Goal: Task Accomplishment & Management: Manage account settings

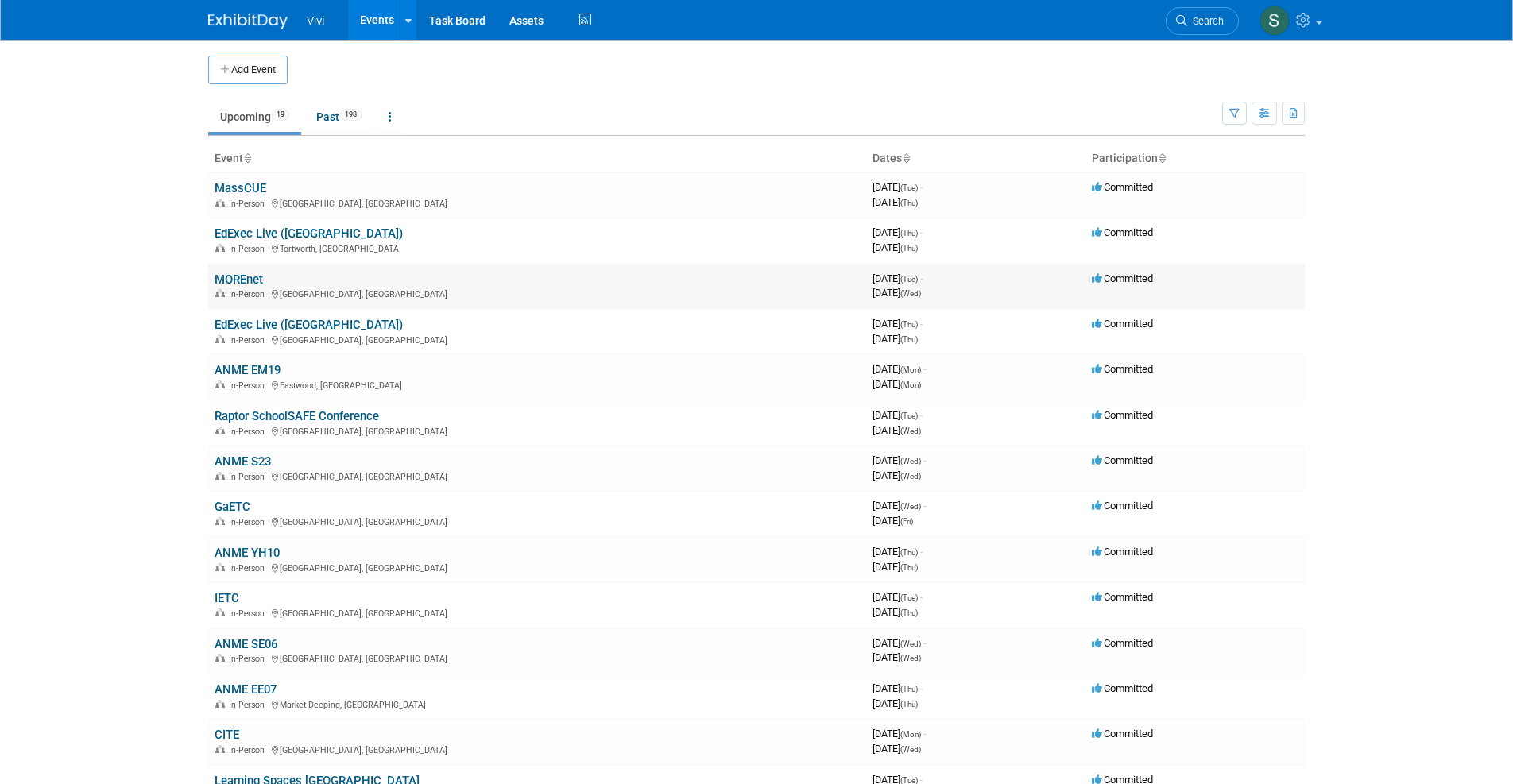
click at [241, 278] on link "MOREnet" at bounding box center [239, 279] width 48 height 14
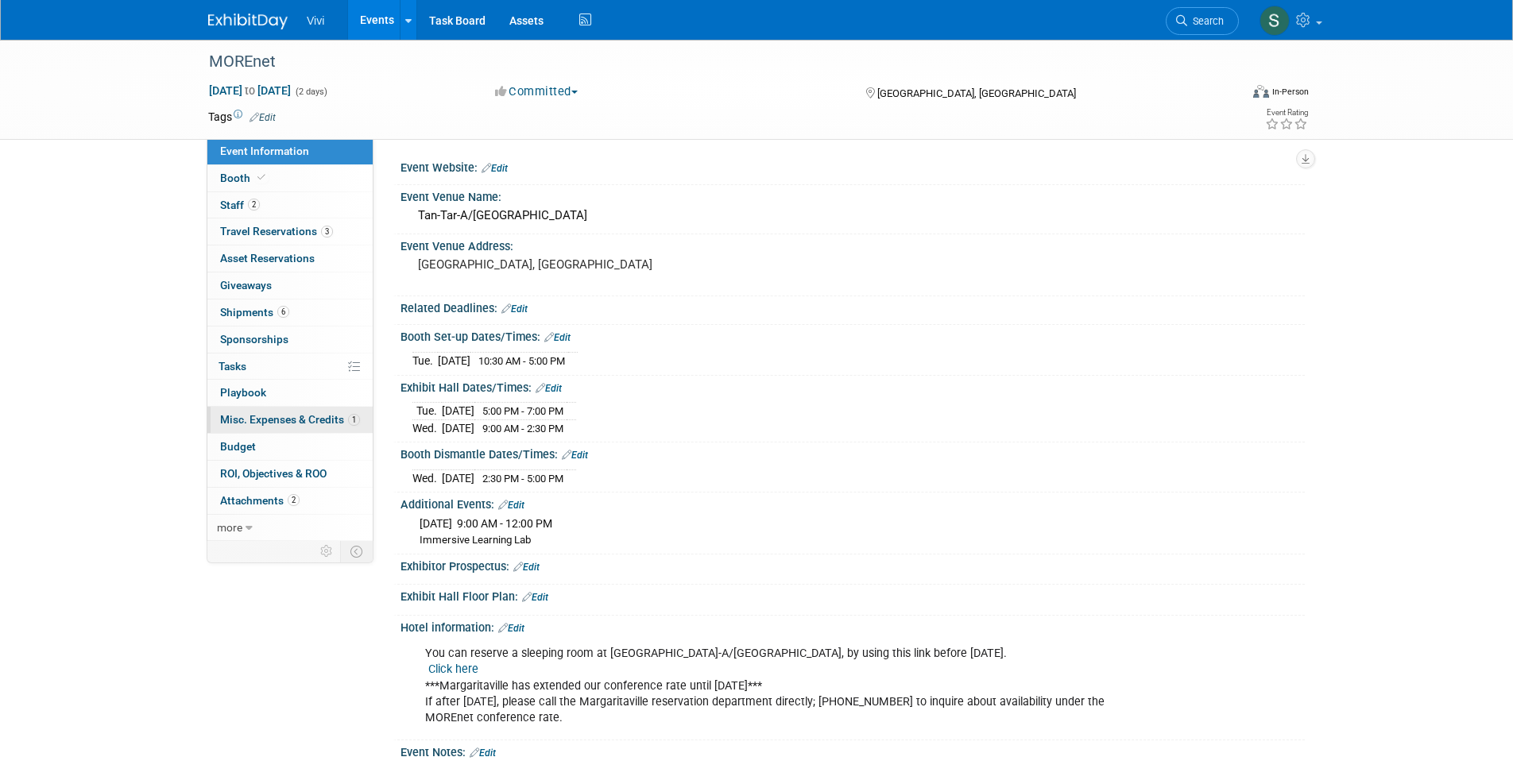
click at [261, 420] on link "1 Misc. Expenses & Credits 1" at bounding box center [290, 420] width 165 height 26
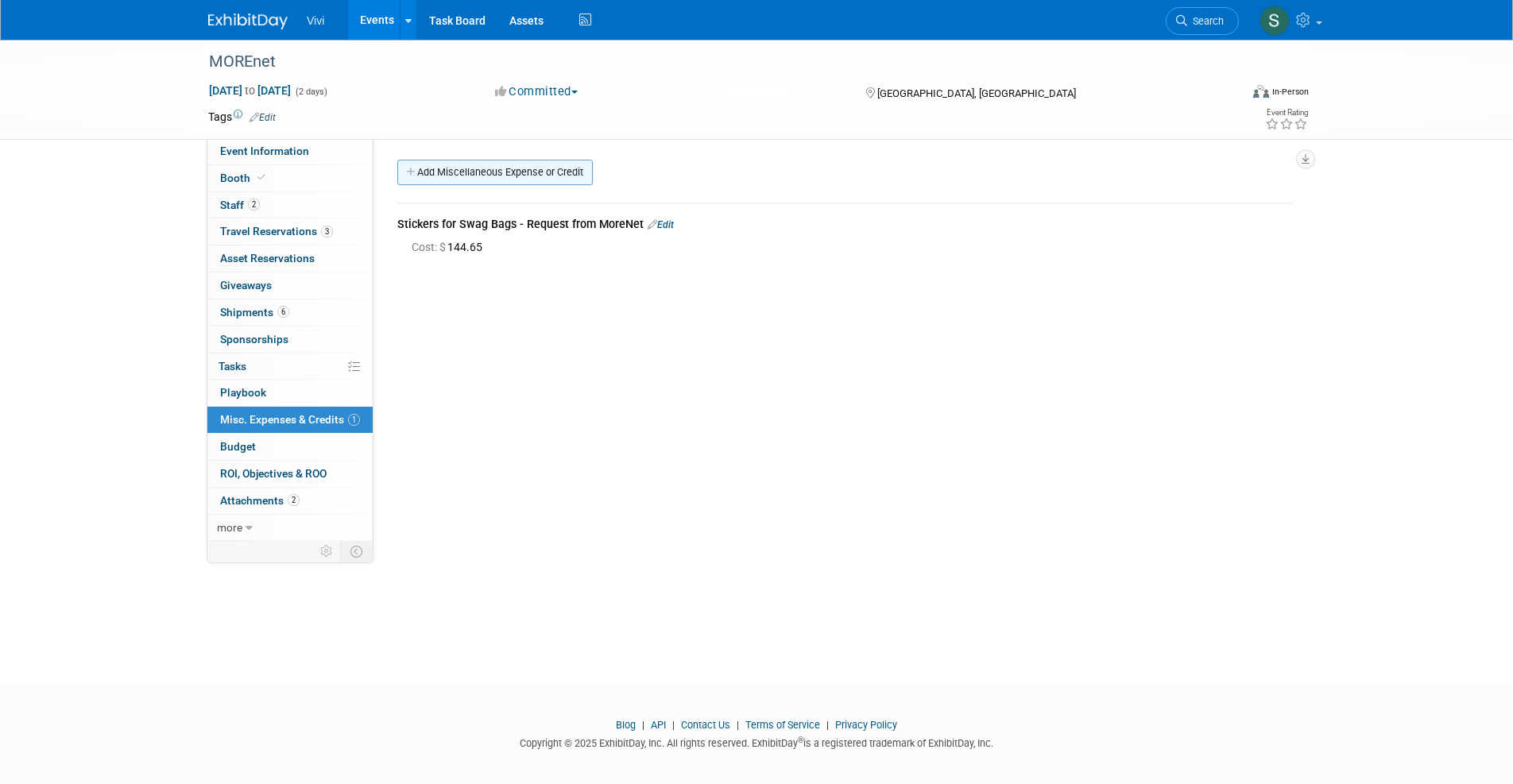
click at [434, 170] on link "Add Miscellaneous Expense or Credit" at bounding box center [495, 172] width 196 height 25
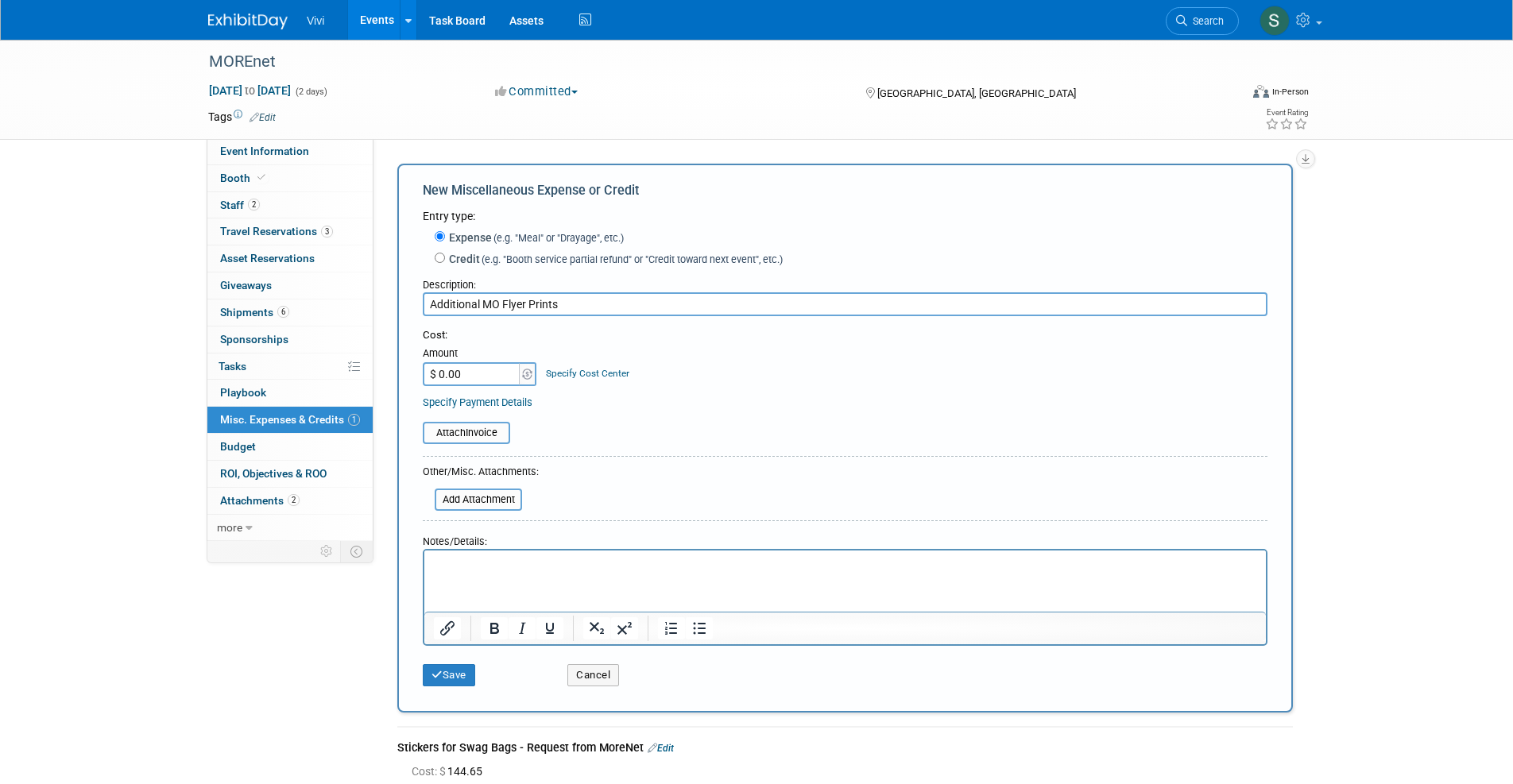
type input "Additional MO Flyer Prints"
click at [445, 371] on input "$ 0.00" at bounding box center [473, 375] width 100 height 24
click at [465, 378] on input "$ 0.00" at bounding box center [473, 375] width 100 height 24
type input "$ 91.50"
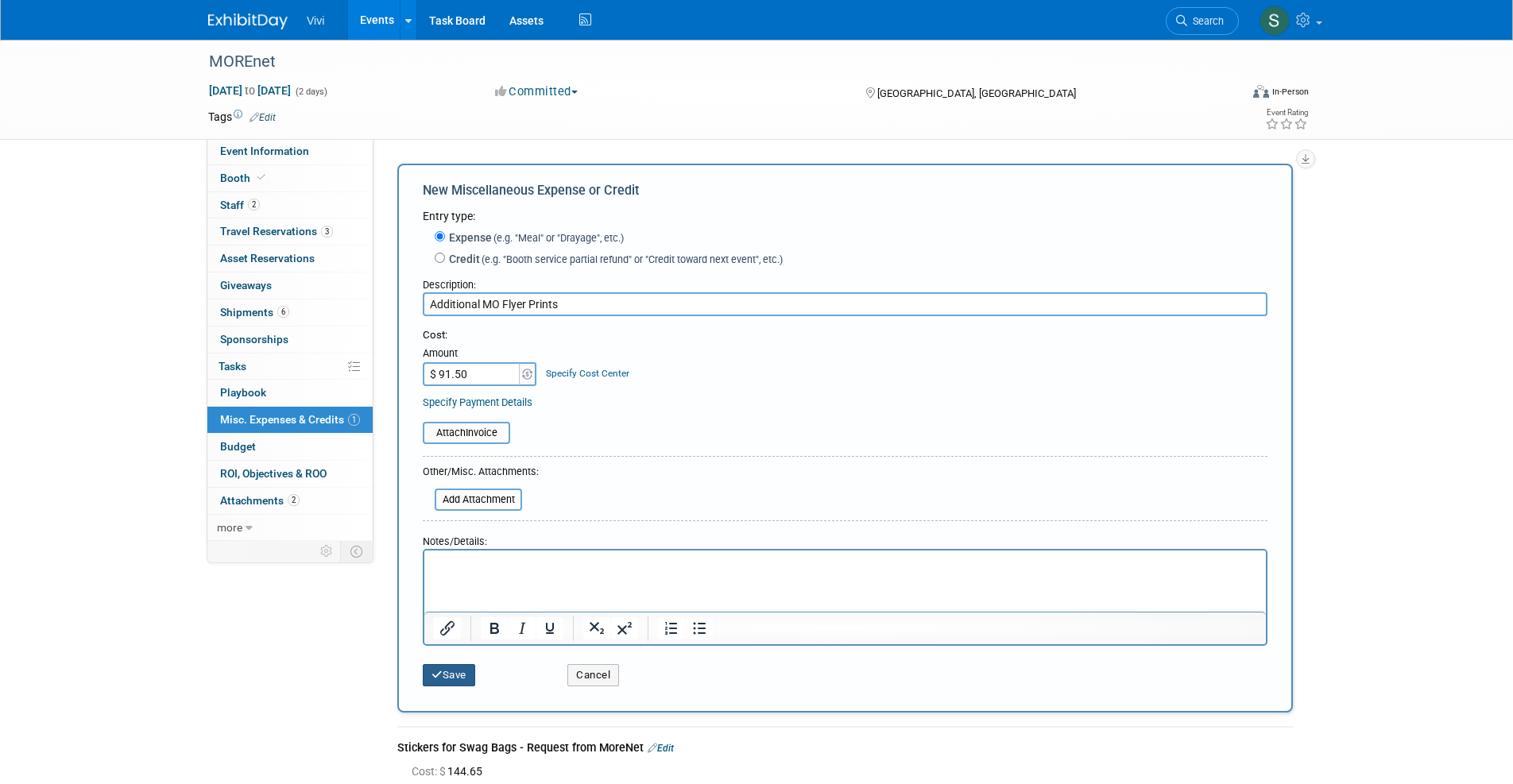
click at [435, 670] on icon "submit" at bounding box center [437, 675] width 11 height 10
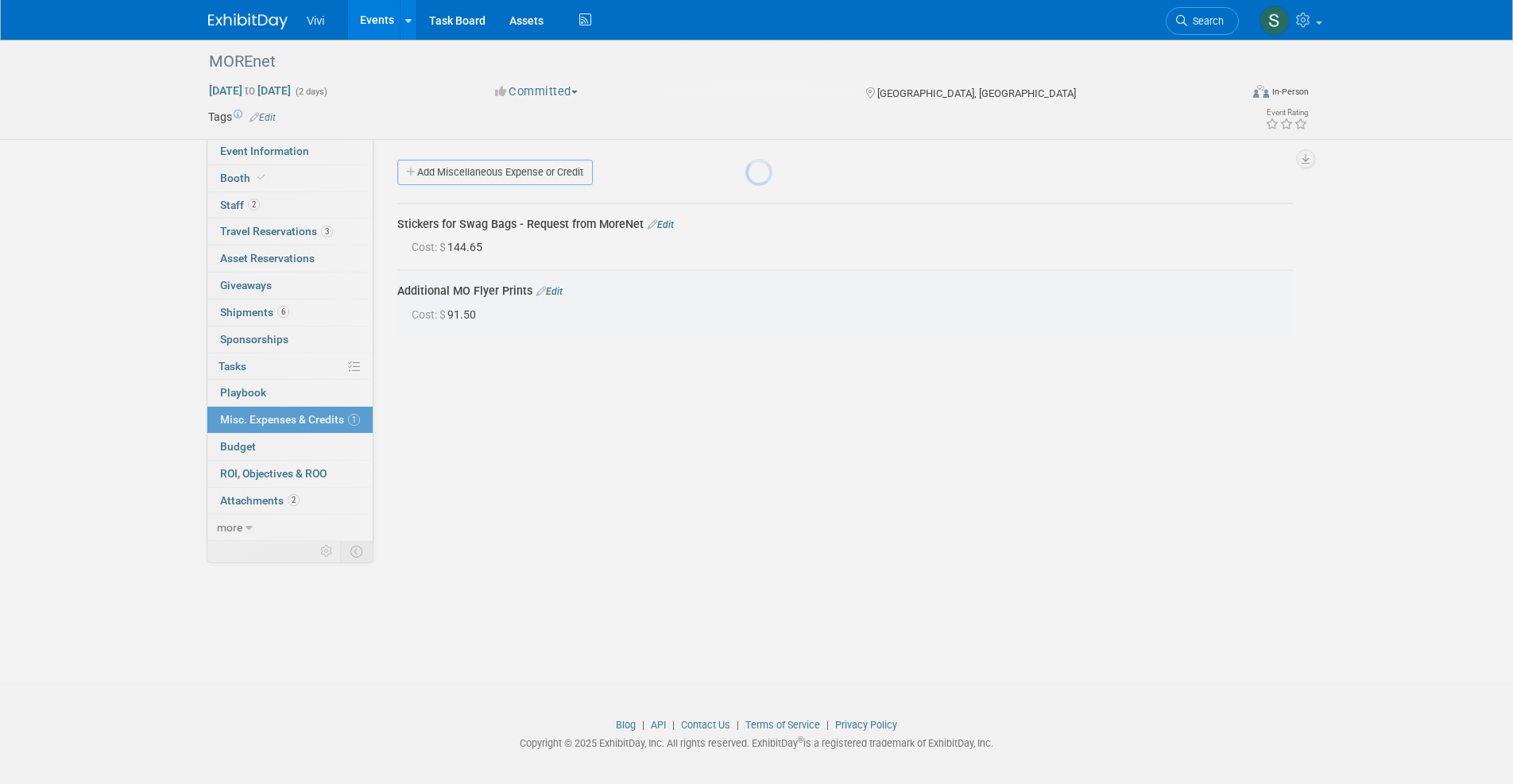
scroll to position [9, 0]
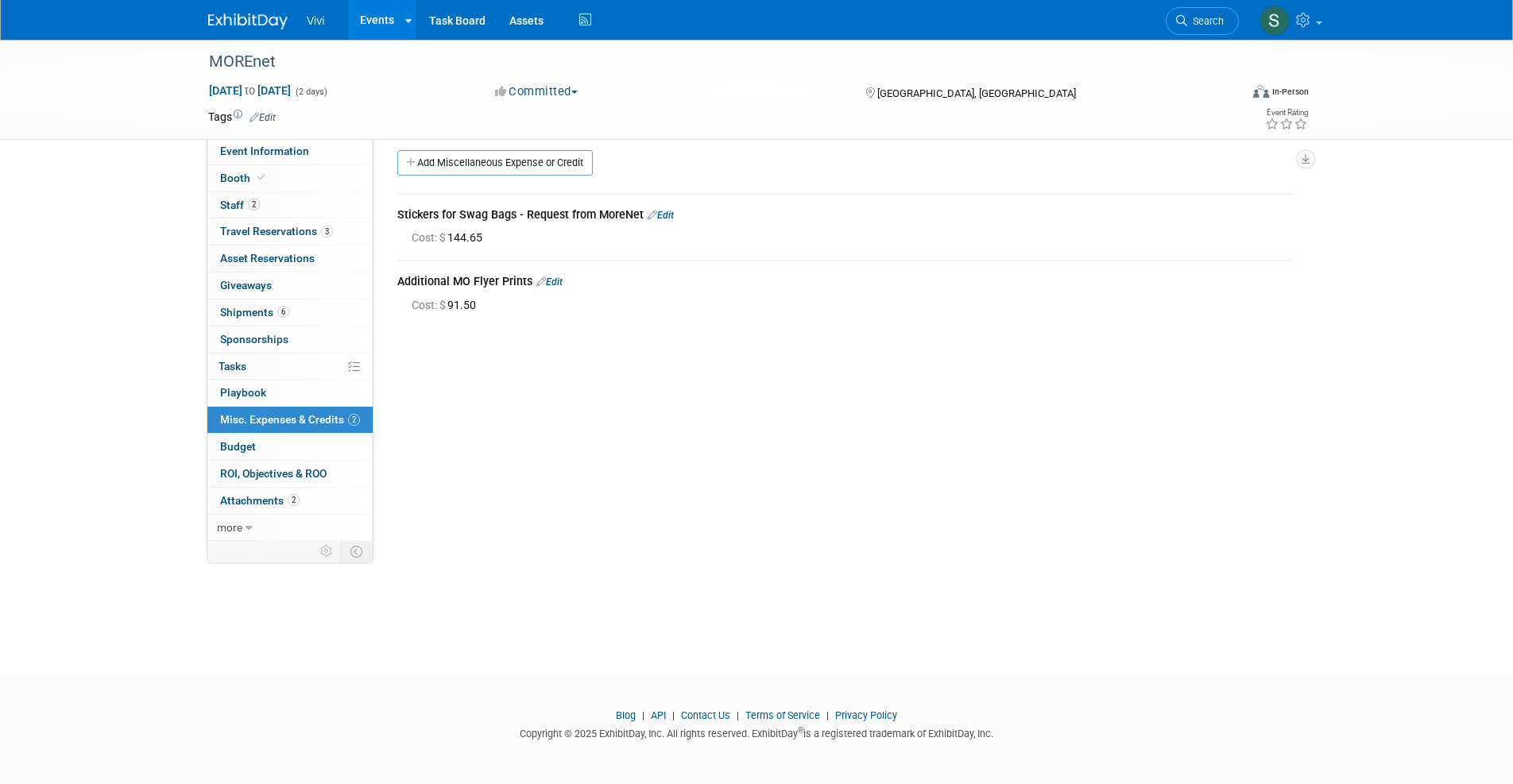
click at [246, 29] on img at bounding box center [247, 21] width 79 height 16
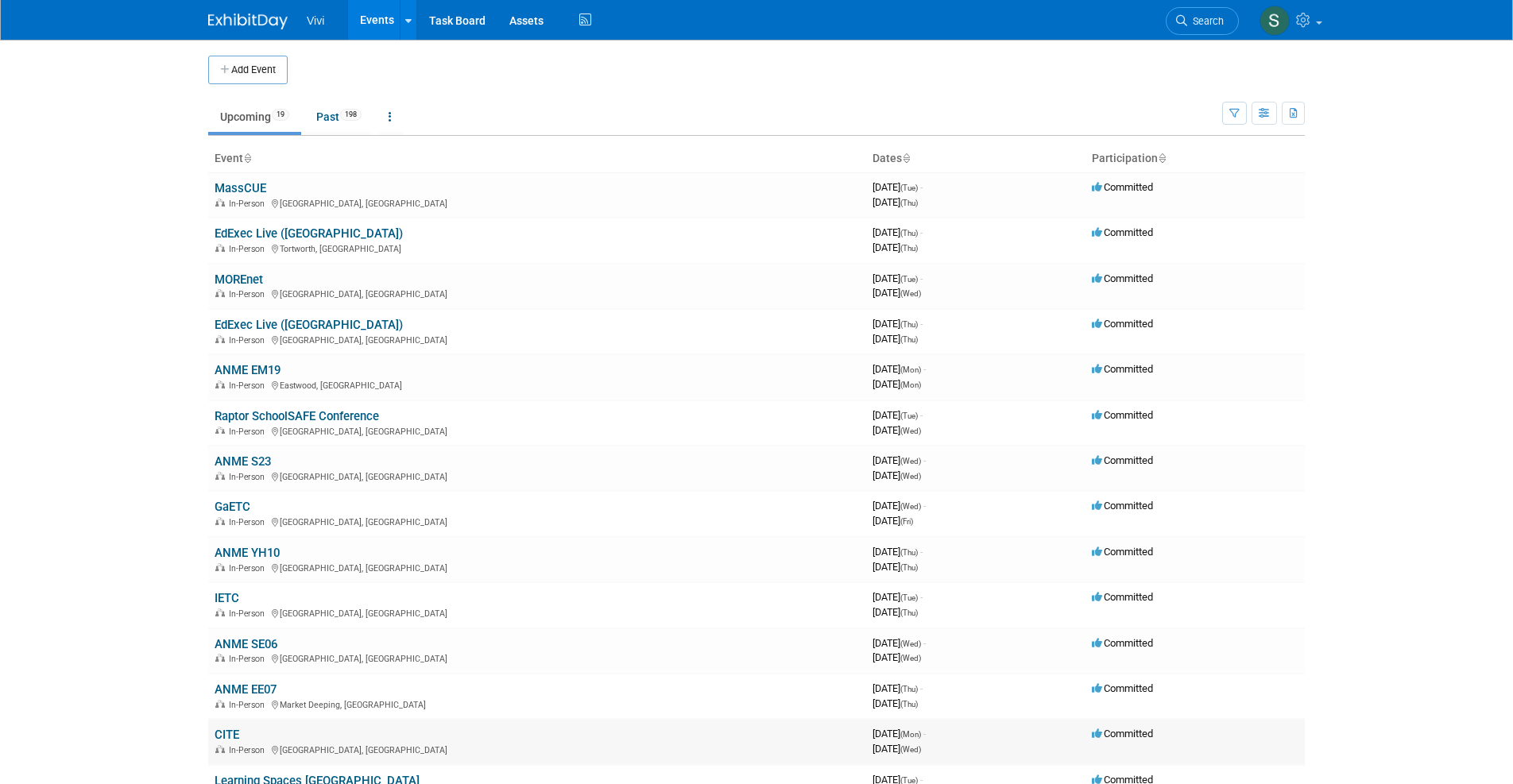
click at [231, 728] on link "CITE" at bounding box center [227, 735] width 24 height 14
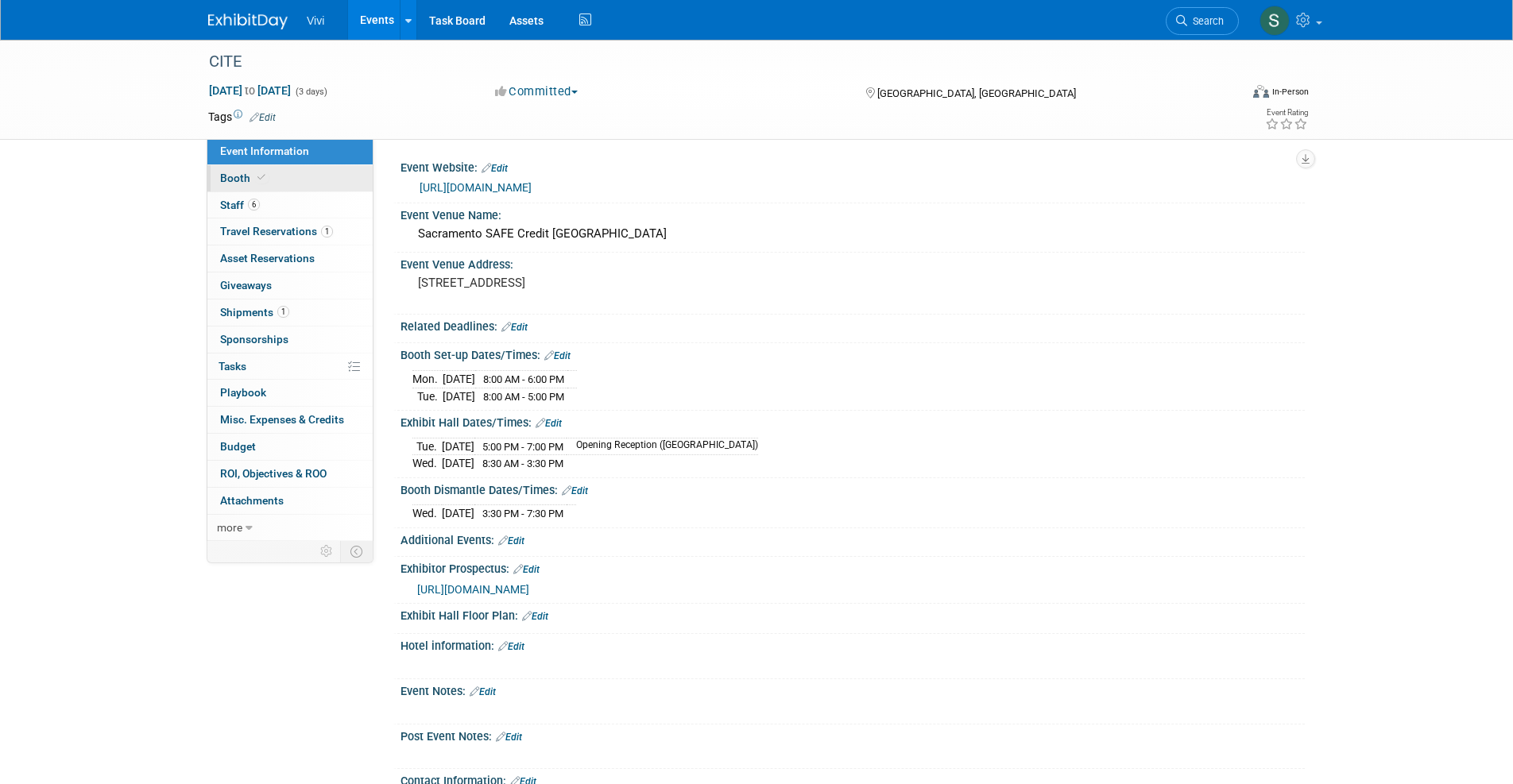
click at [267, 181] on span at bounding box center [261, 177] width 14 height 12
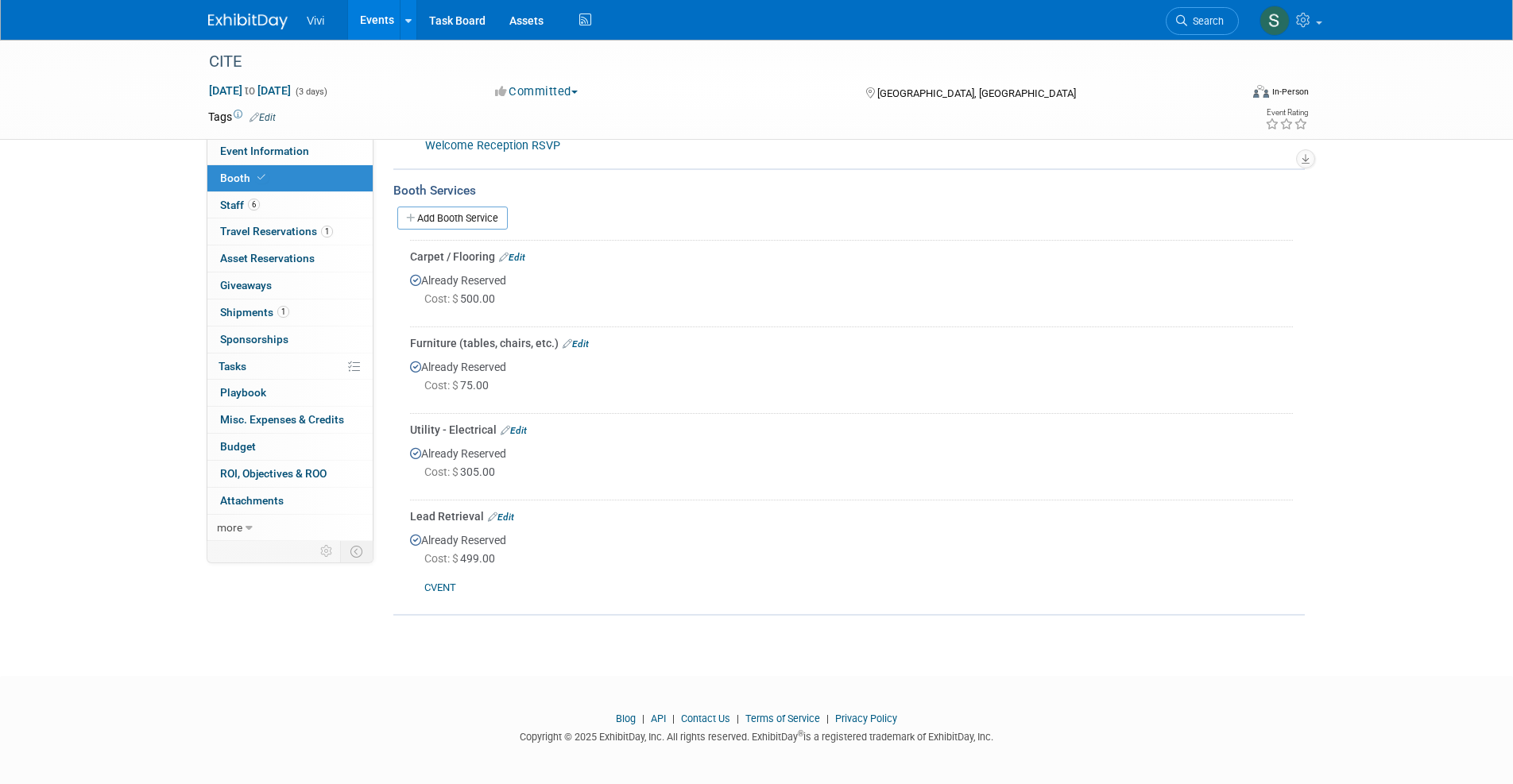
scroll to position [277, 0]
click at [509, 516] on link "Edit" at bounding box center [501, 518] width 26 height 11
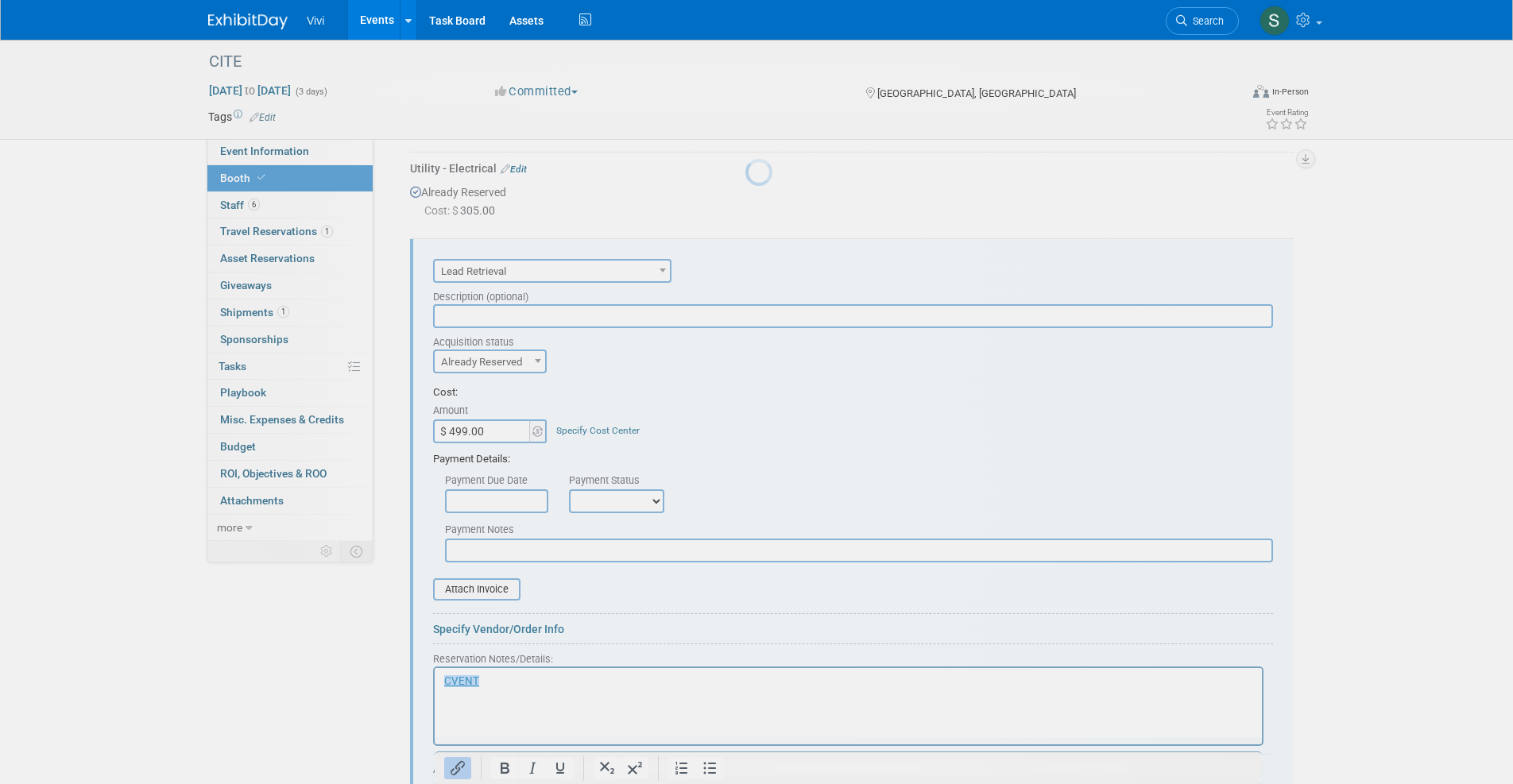
scroll to position [594, 0]
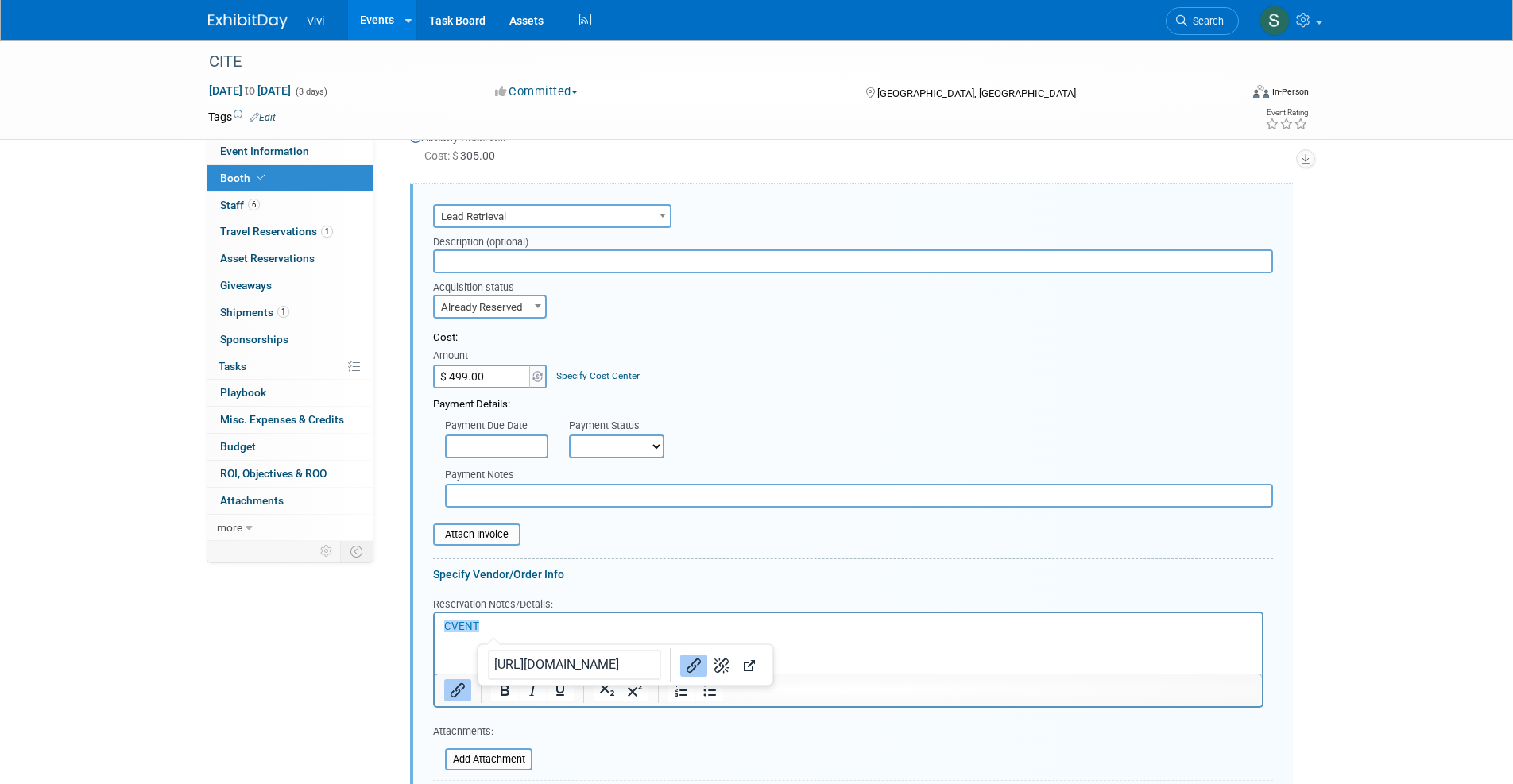
click at [506, 628] on p "﻿CVENT" at bounding box center [849, 627] width 809 height 15
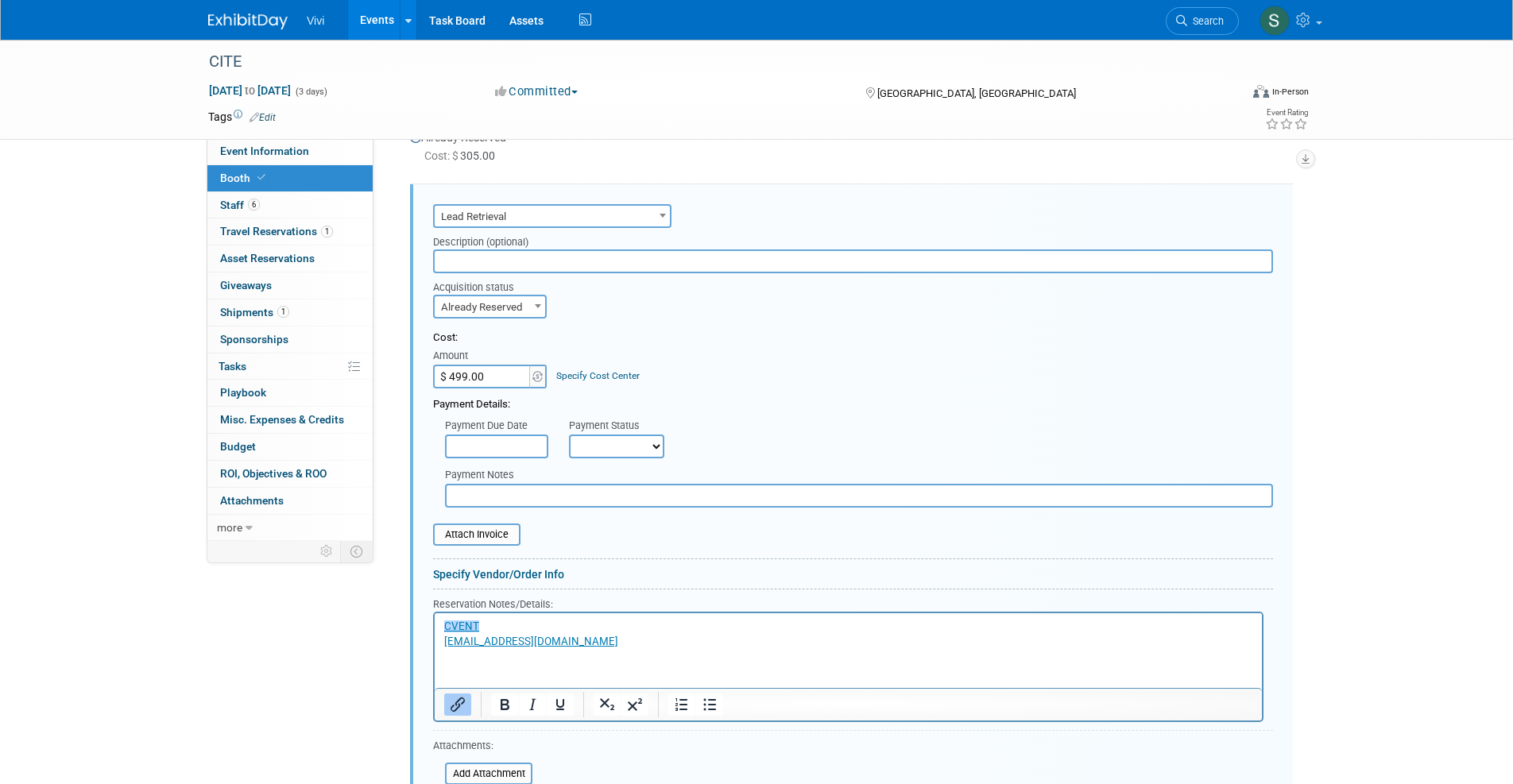
click at [375, 725] on div "Event Information Event Info Booth Booth 6 Staff 6 Staff 1 Travel Reservations …" at bounding box center [757, 164] width 1121 height 1437
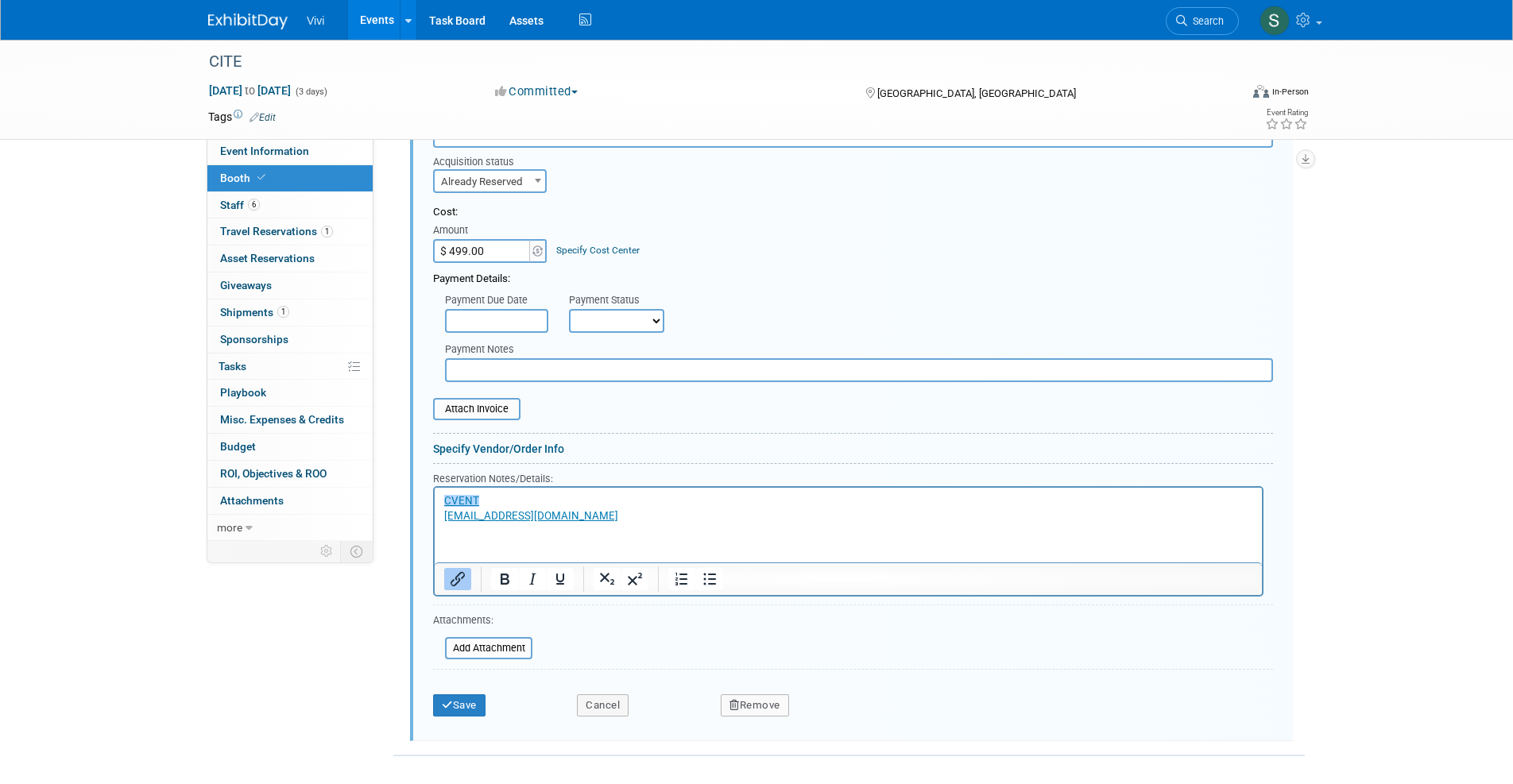
scroll to position [793, 0]
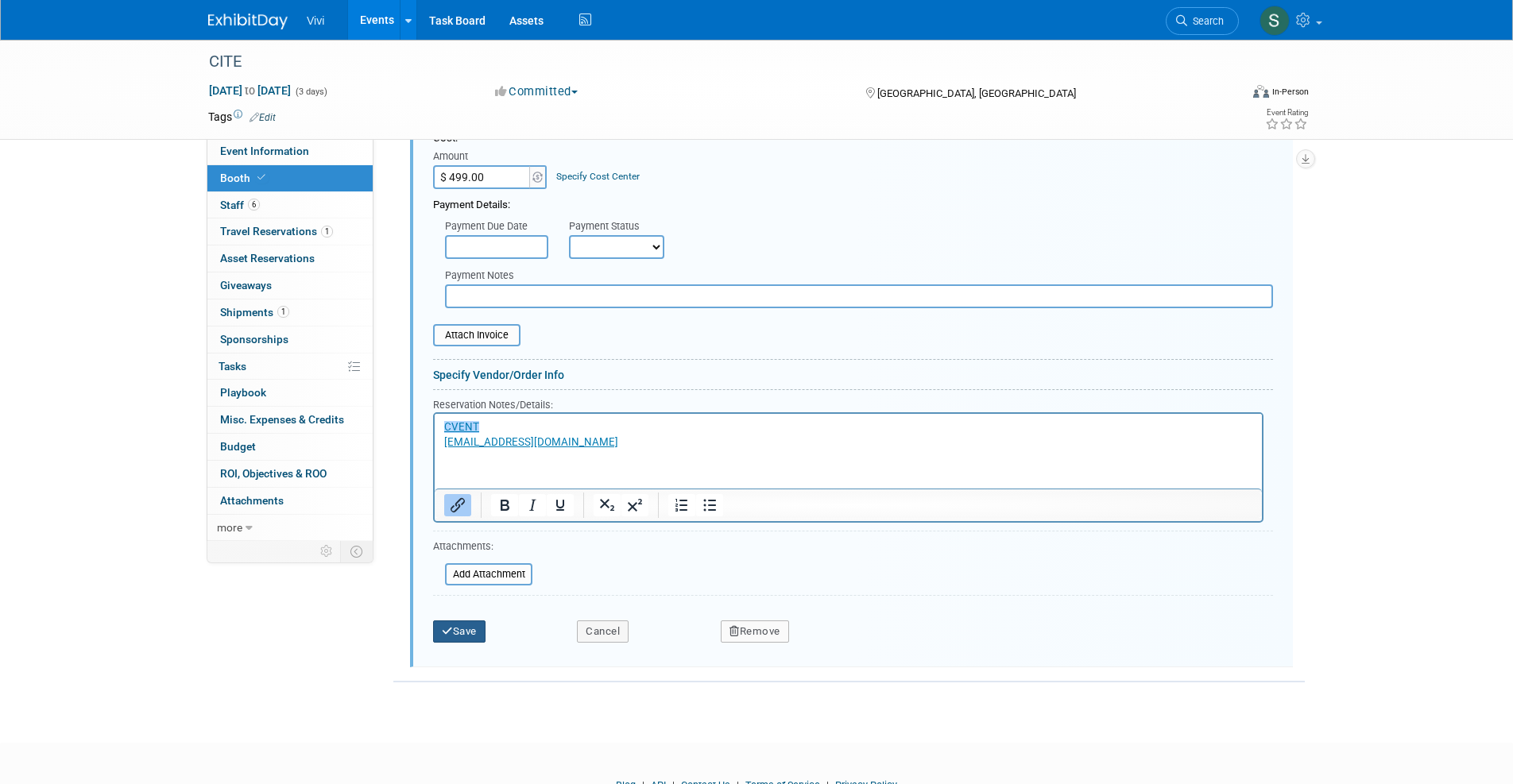
click at [477, 621] on button "Save" at bounding box center [460, 632] width 52 height 22
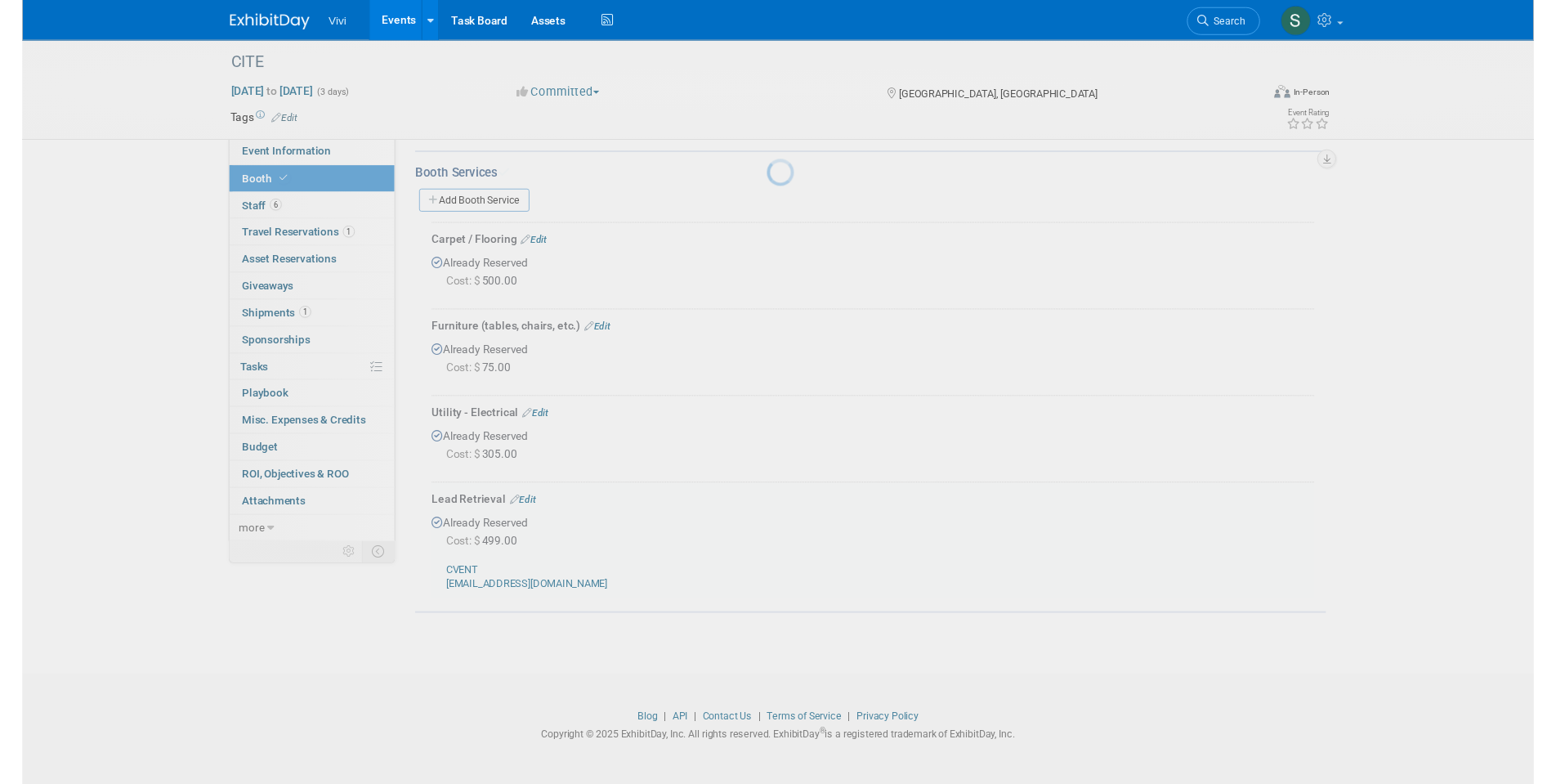
scroll to position [299, 0]
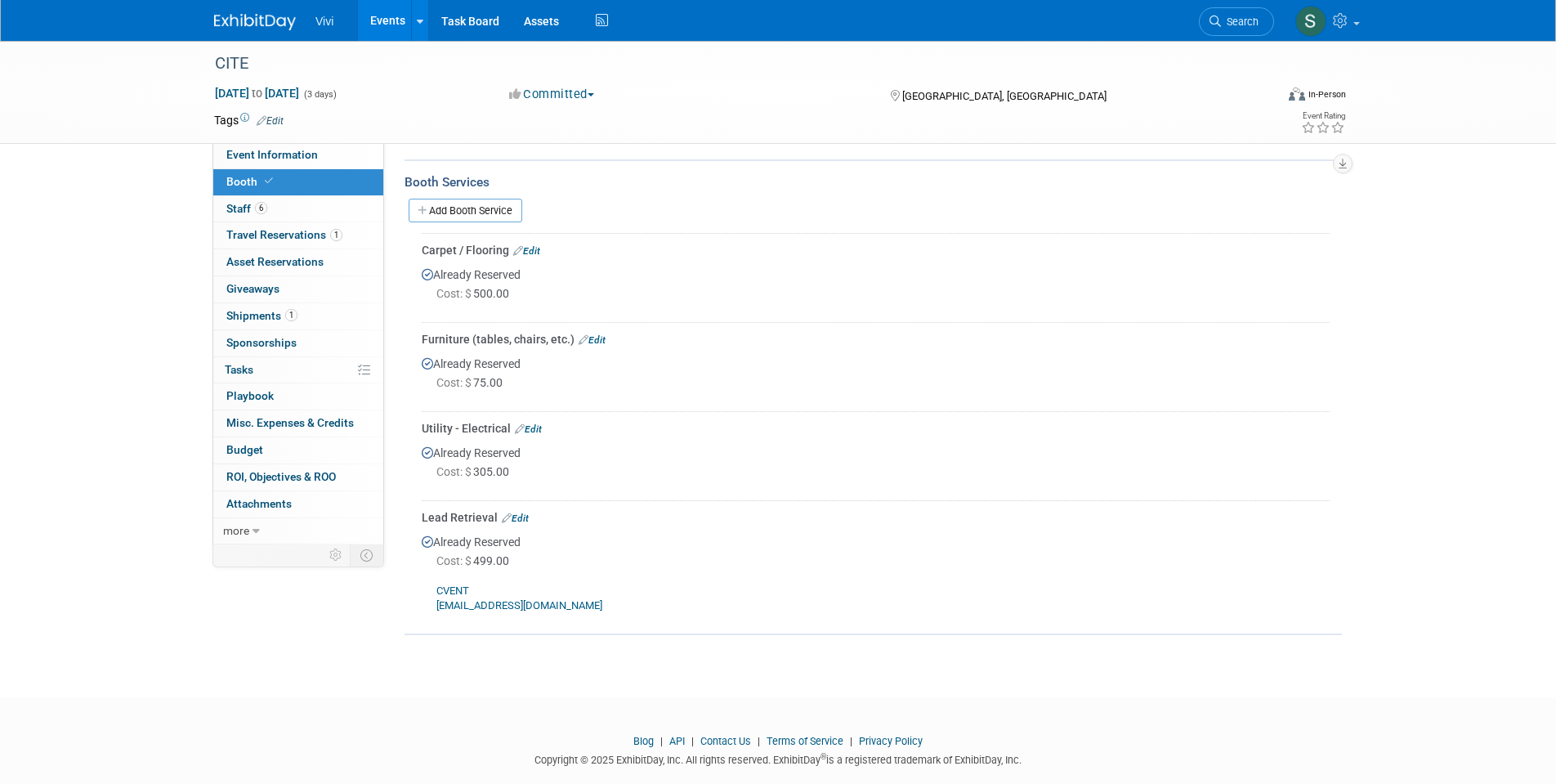
click at [239, 29] on img at bounding box center [254, 21] width 81 height 16
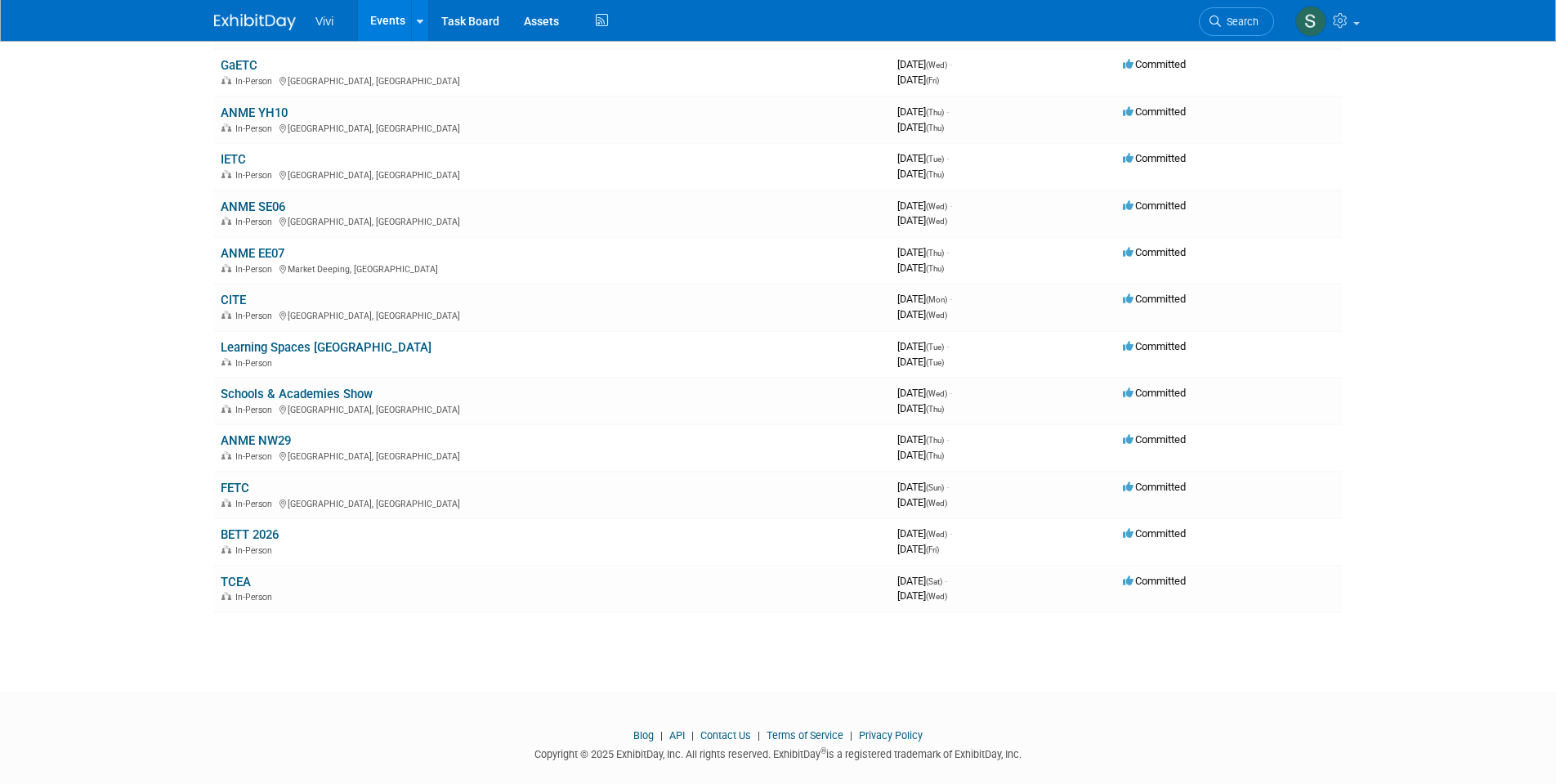
scroll to position [455, 0]
click at [229, 481] on link "FETC" at bounding box center [235, 488] width 29 height 14
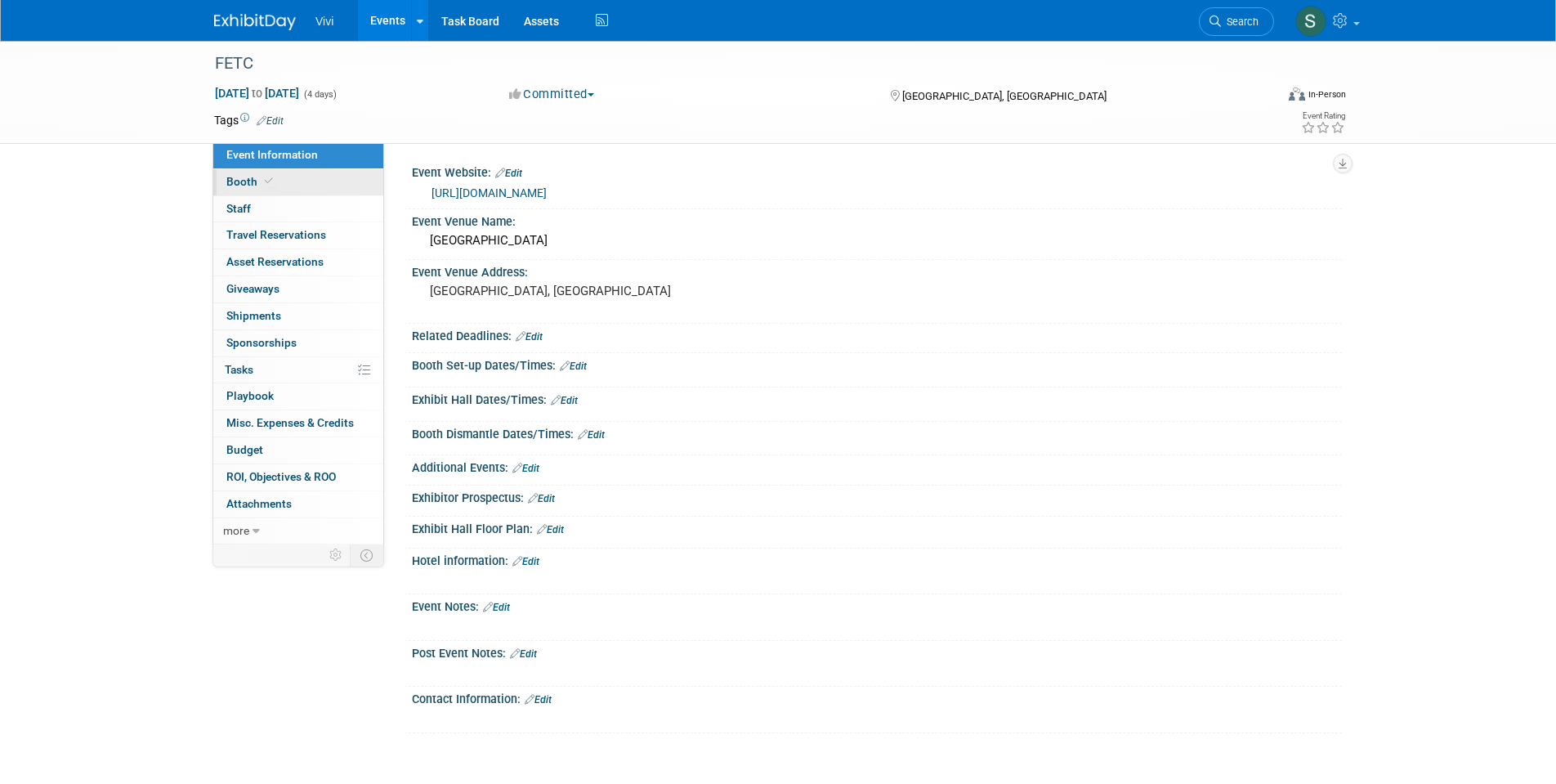
click at [260, 187] on link "Booth" at bounding box center [298, 181] width 170 height 26
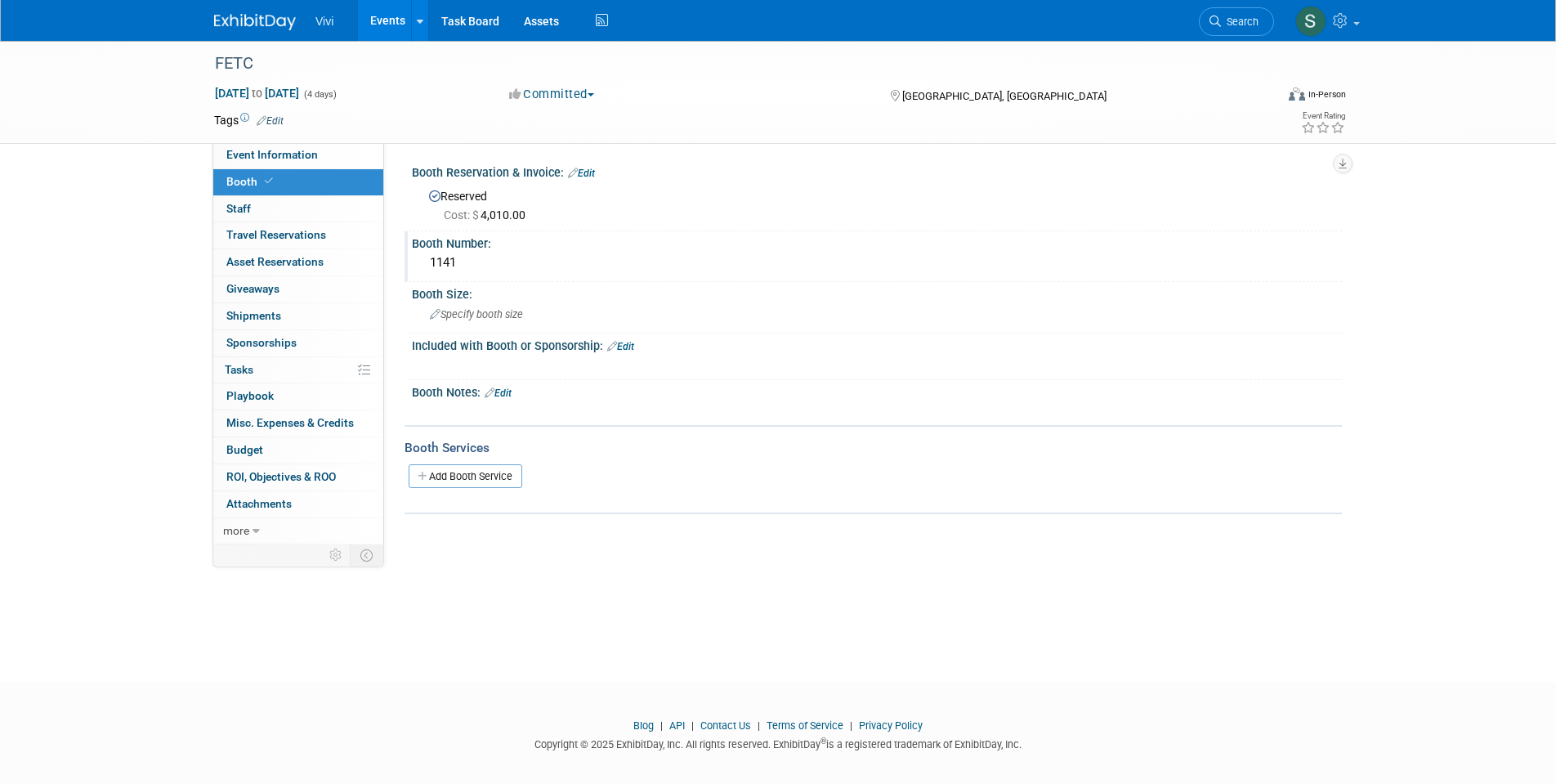
click at [452, 259] on div "1141" at bounding box center [876, 263] width 906 height 25
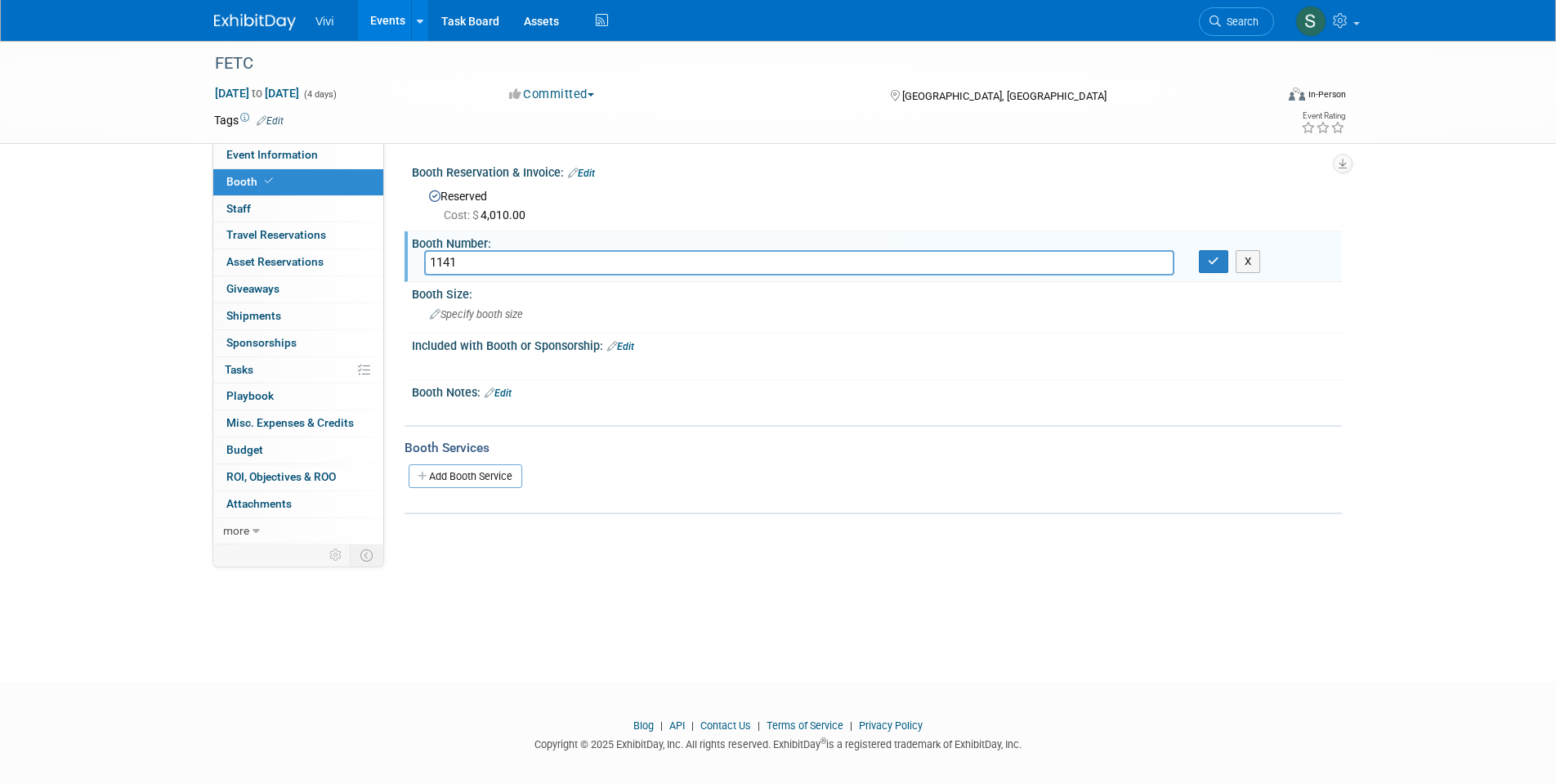
click at [452, 260] on input "1141" at bounding box center [799, 263] width 751 height 25
type input "3"
click at [1256, 265] on button "X" at bounding box center [1248, 262] width 25 height 23
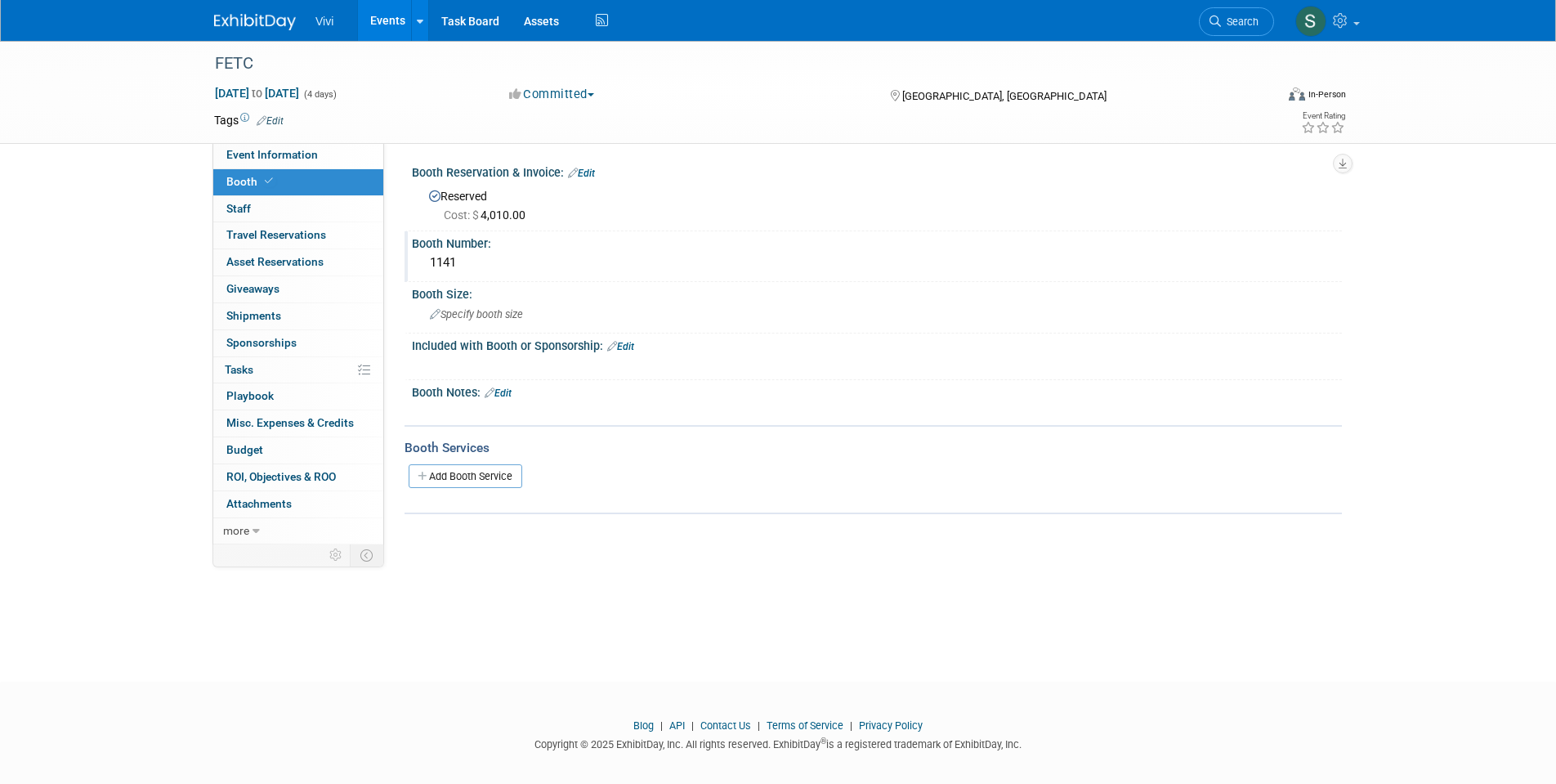
click at [707, 264] on div "1141" at bounding box center [876, 263] width 906 height 25
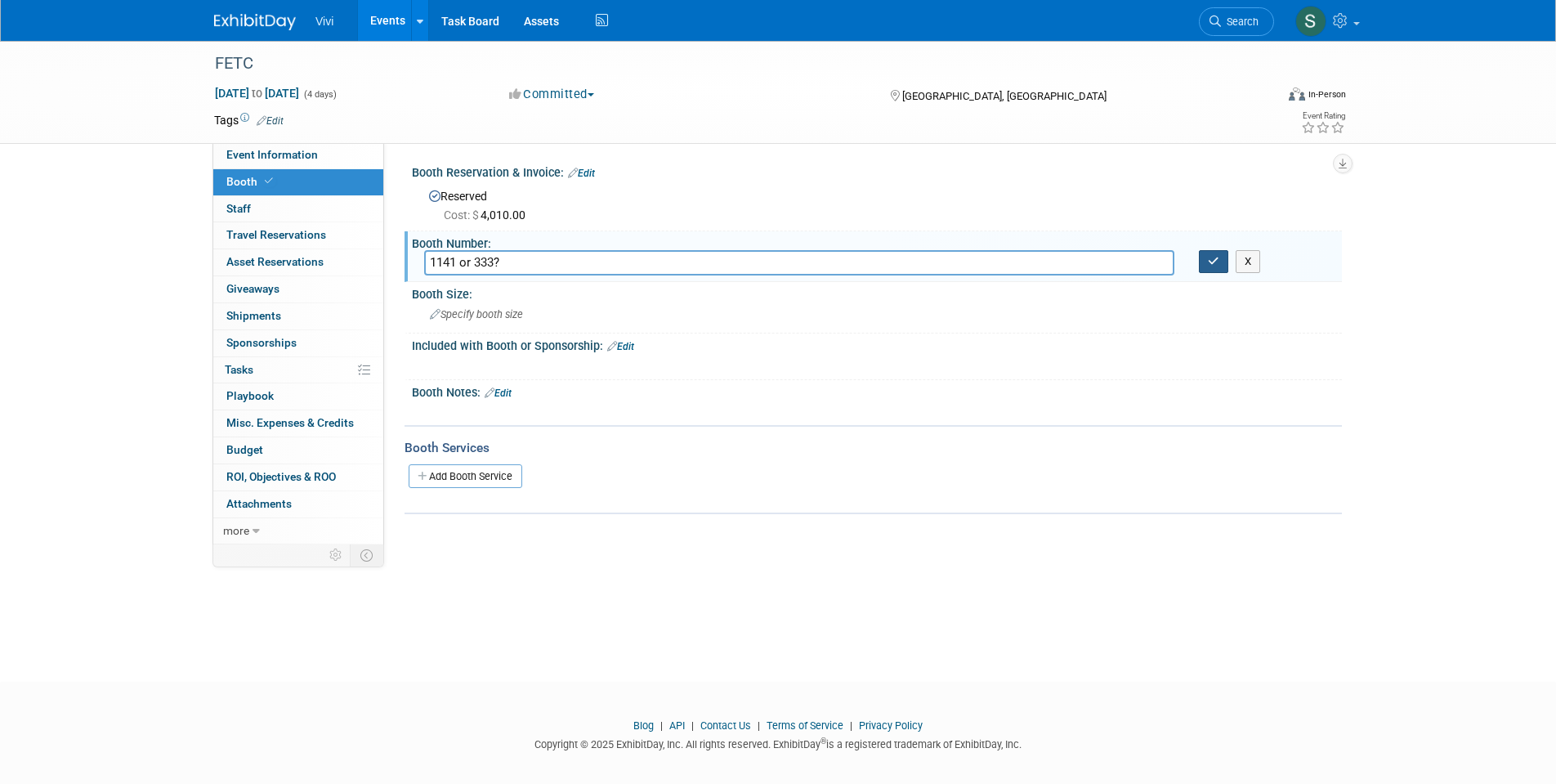
type input "1141 or 333?"
click at [1210, 268] on button "button" at bounding box center [1214, 262] width 30 height 23
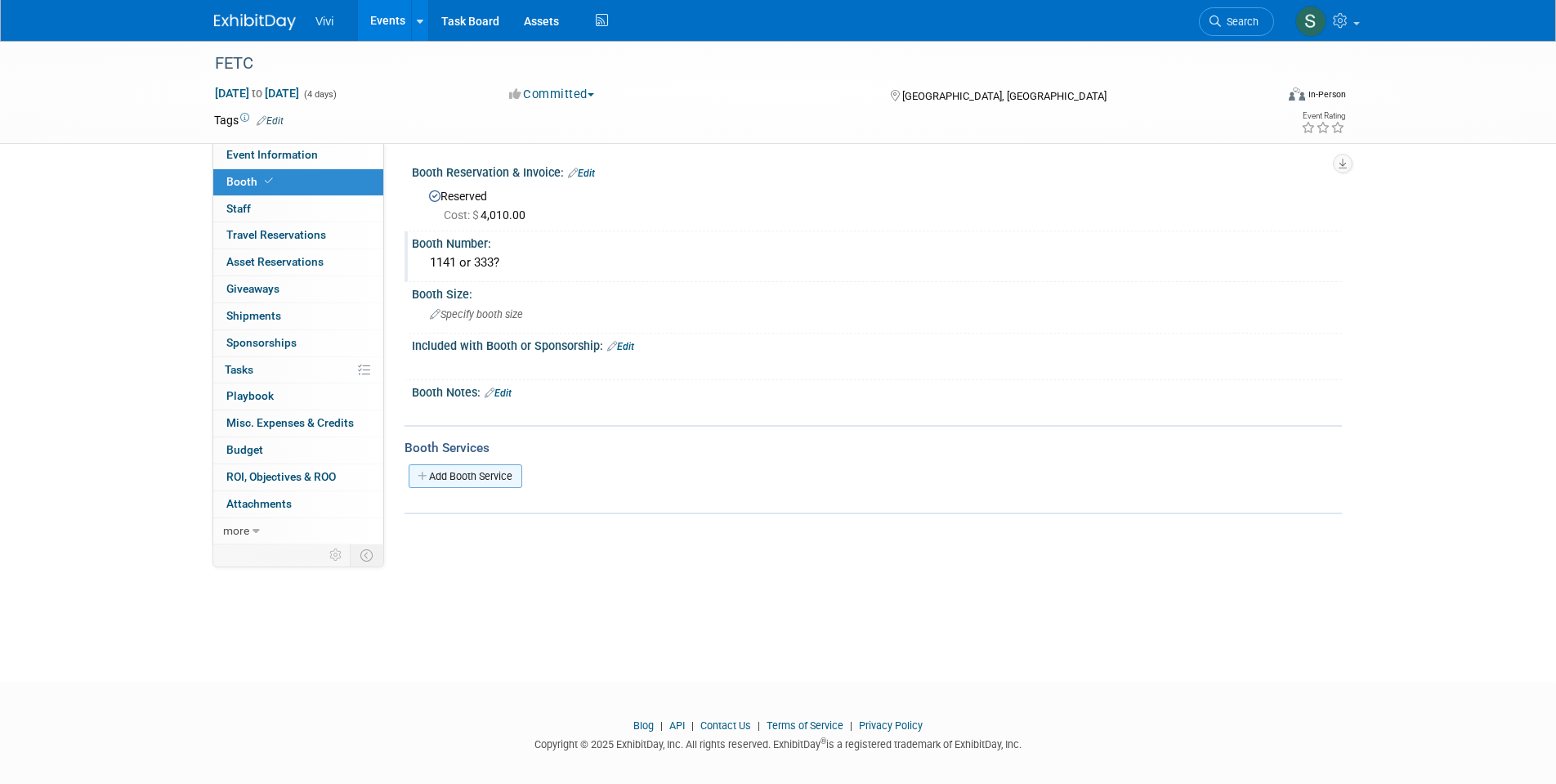
click at [429, 471] on icon at bounding box center [424, 475] width 12 height 11
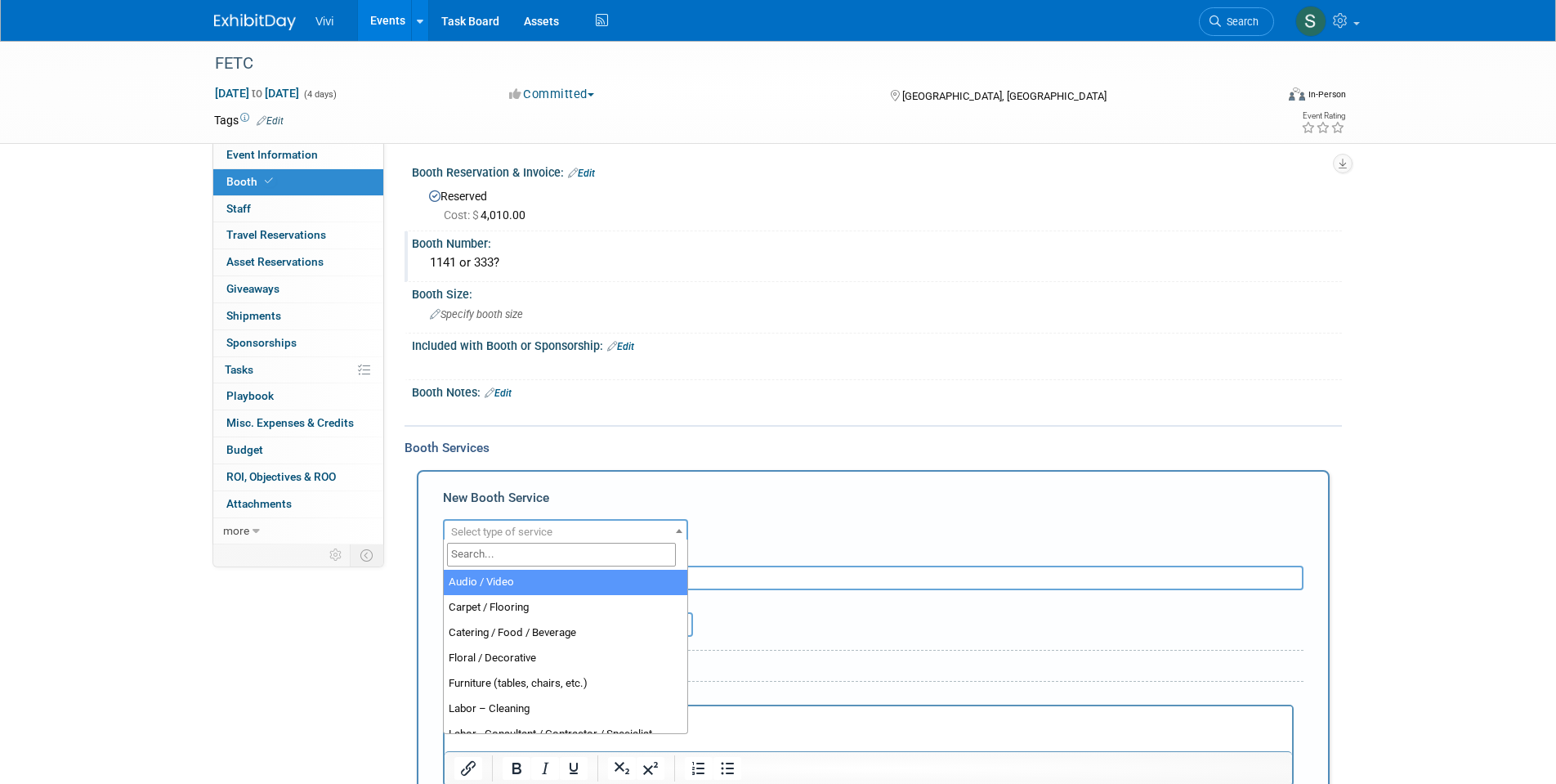
click at [550, 535] on span "Select type of service" at bounding box center [566, 532] width 242 height 23
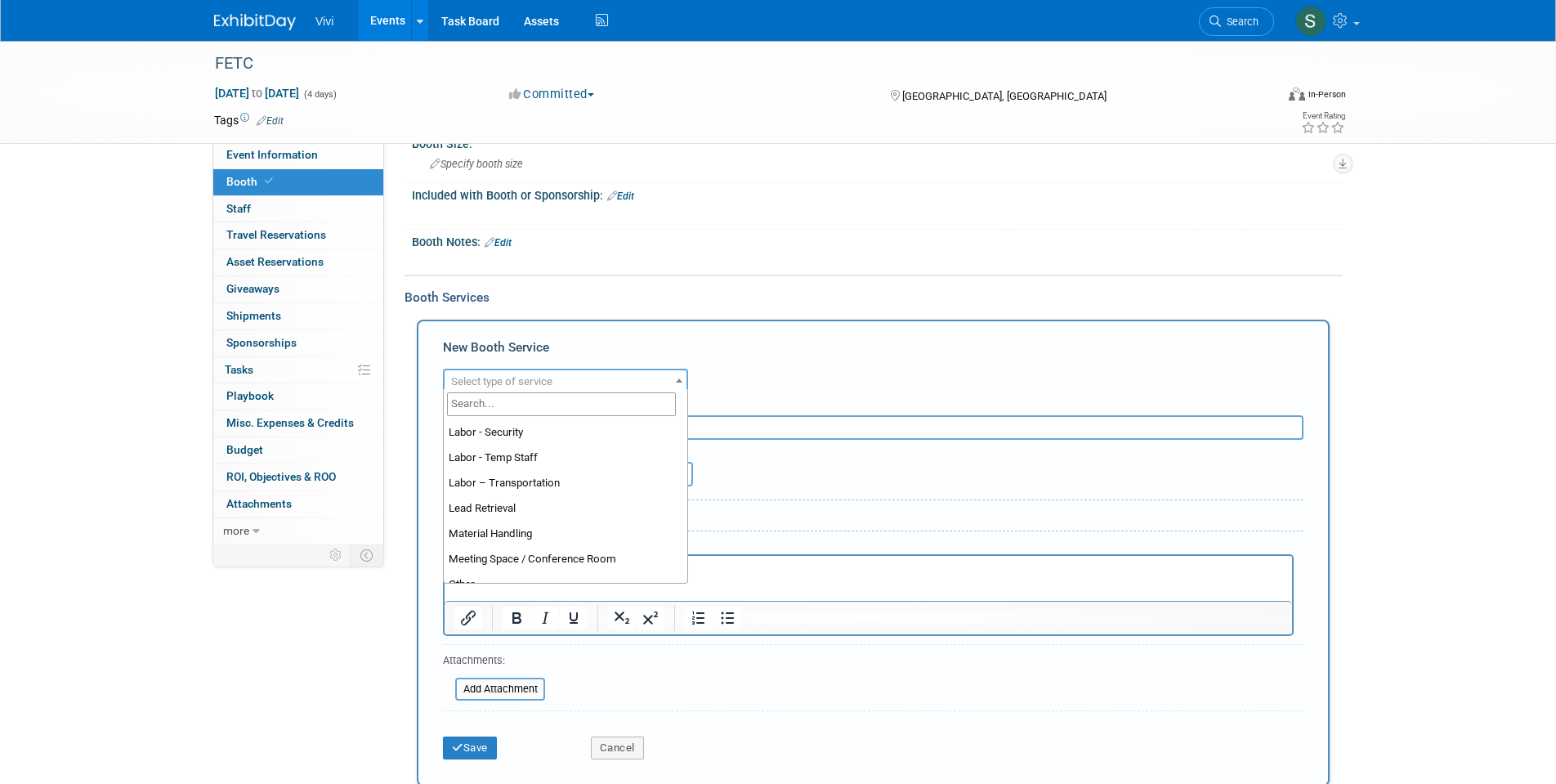
scroll to position [268, 0]
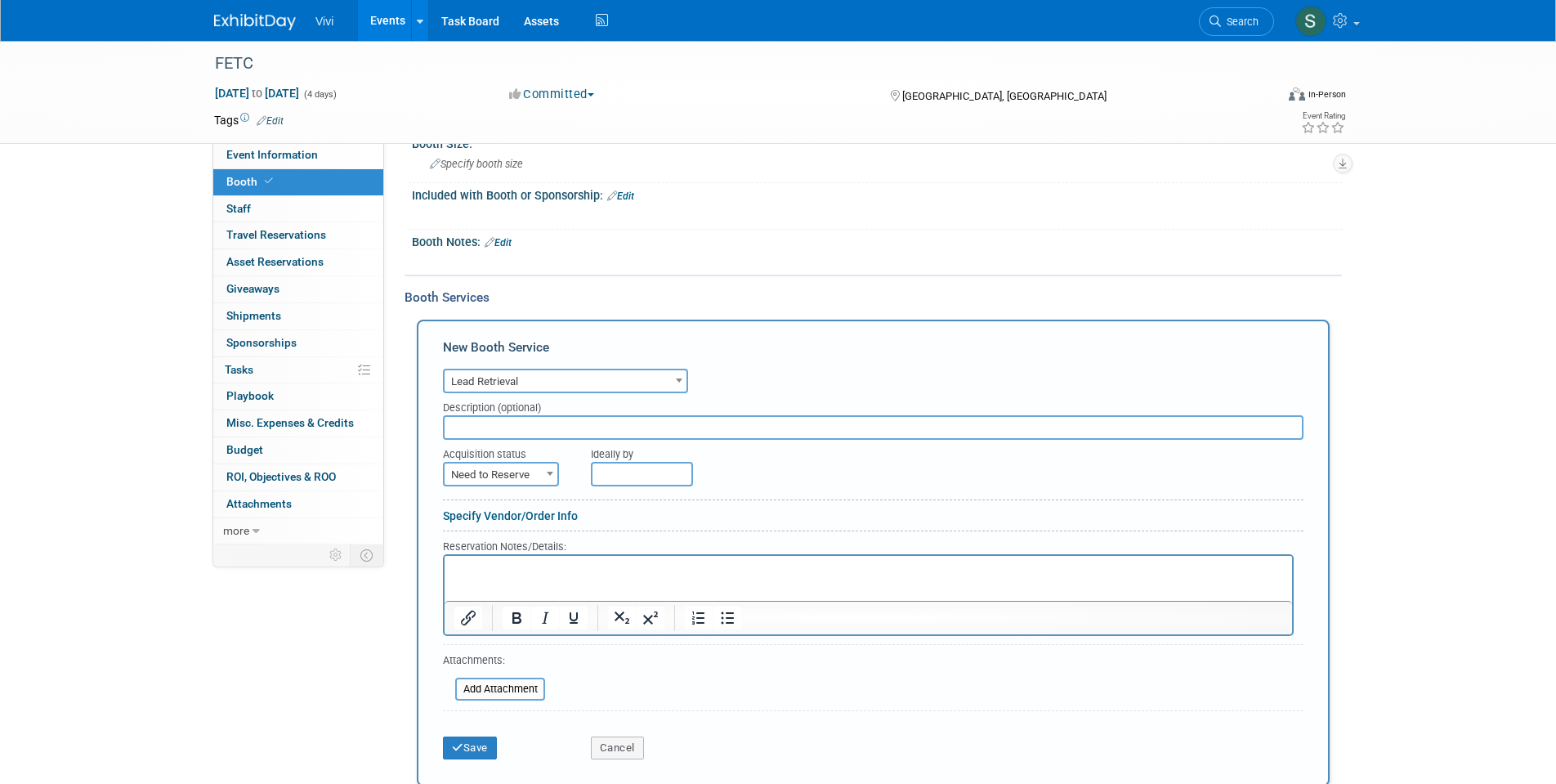
select select "7"
click at [481, 463] on span "Need to Reserve" at bounding box center [501, 474] width 113 height 23
select select "2"
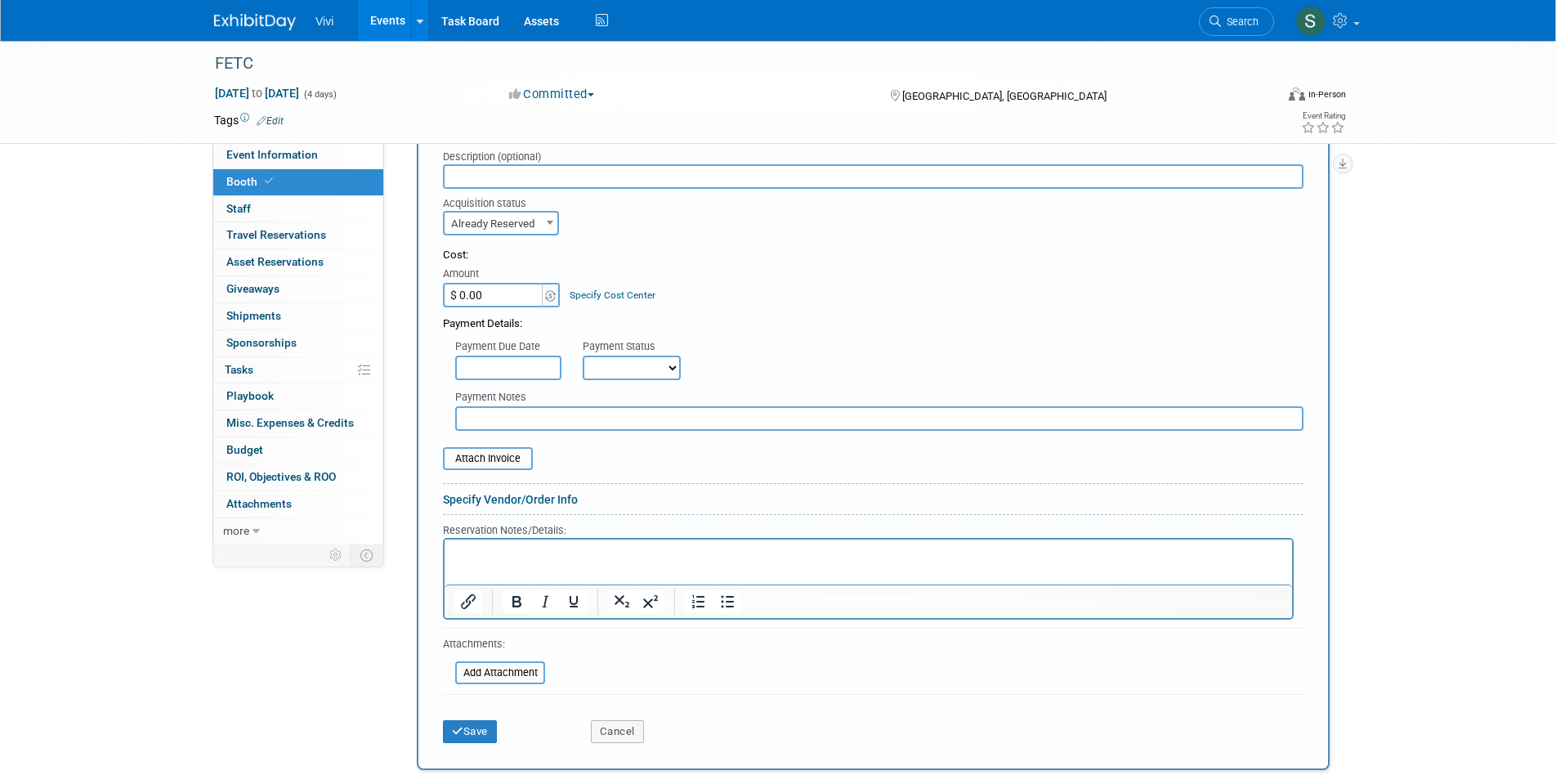
scroll to position [408, 0]
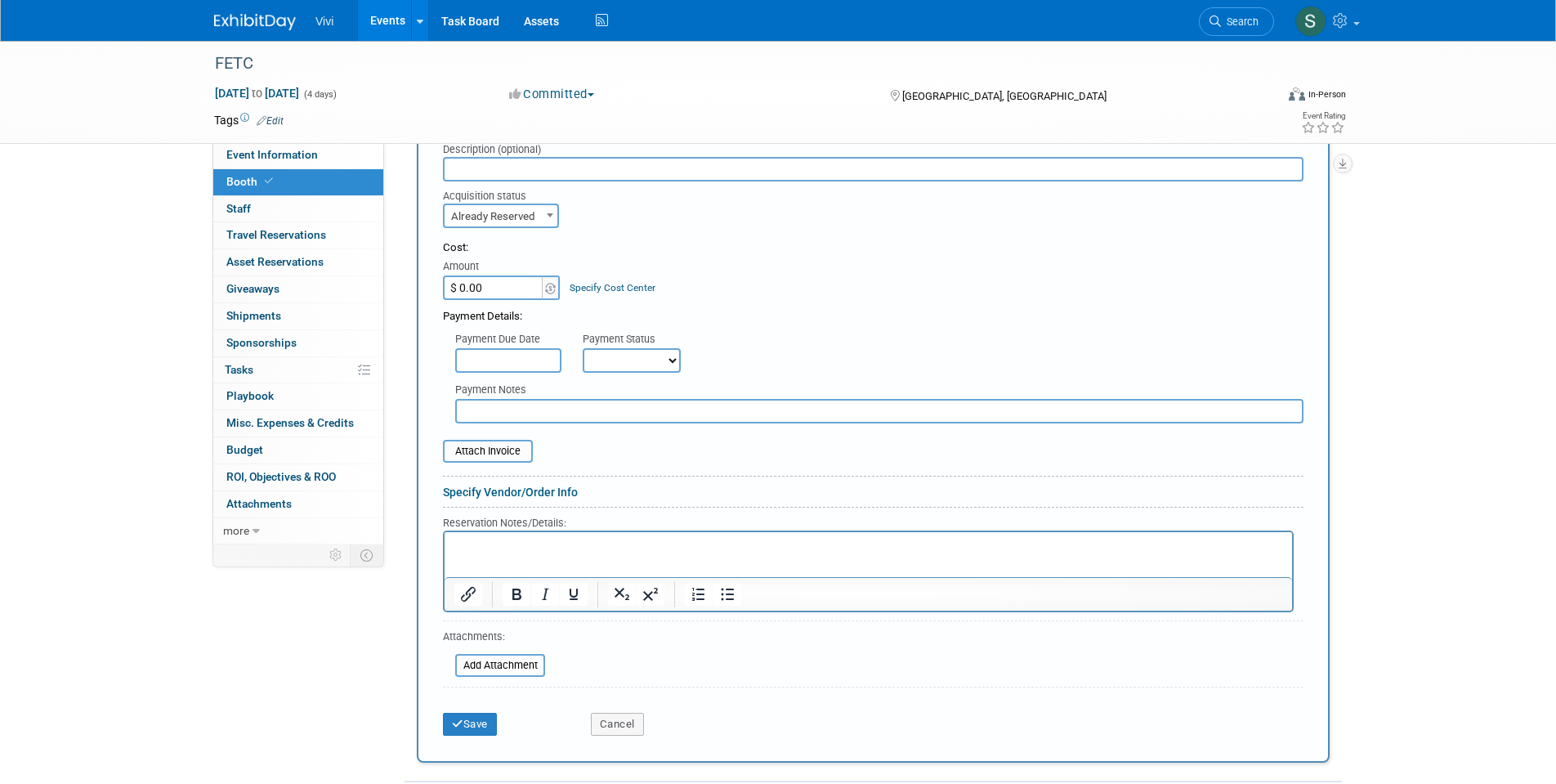
click at [467, 286] on input "$ 0.00" at bounding box center [494, 288] width 103 height 25
click at [467, 285] on input "$ 0.00" at bounding box center [494, 288] width 103 height 25
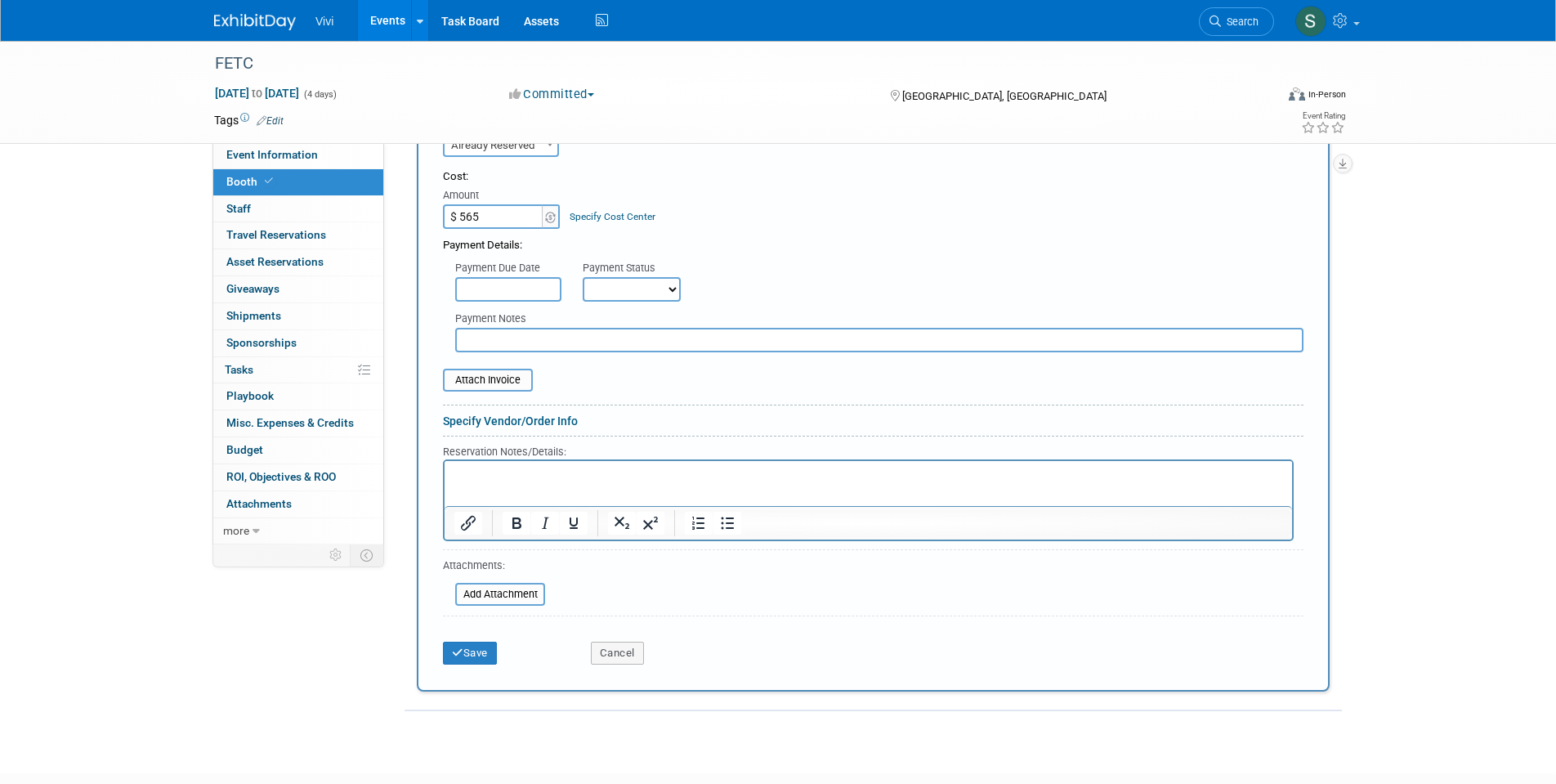
scroll to position [480, 0]
type input "$ 565.00"
click at [479, 371] on input "file" at bounding box center [433, 379] width 195 height 19
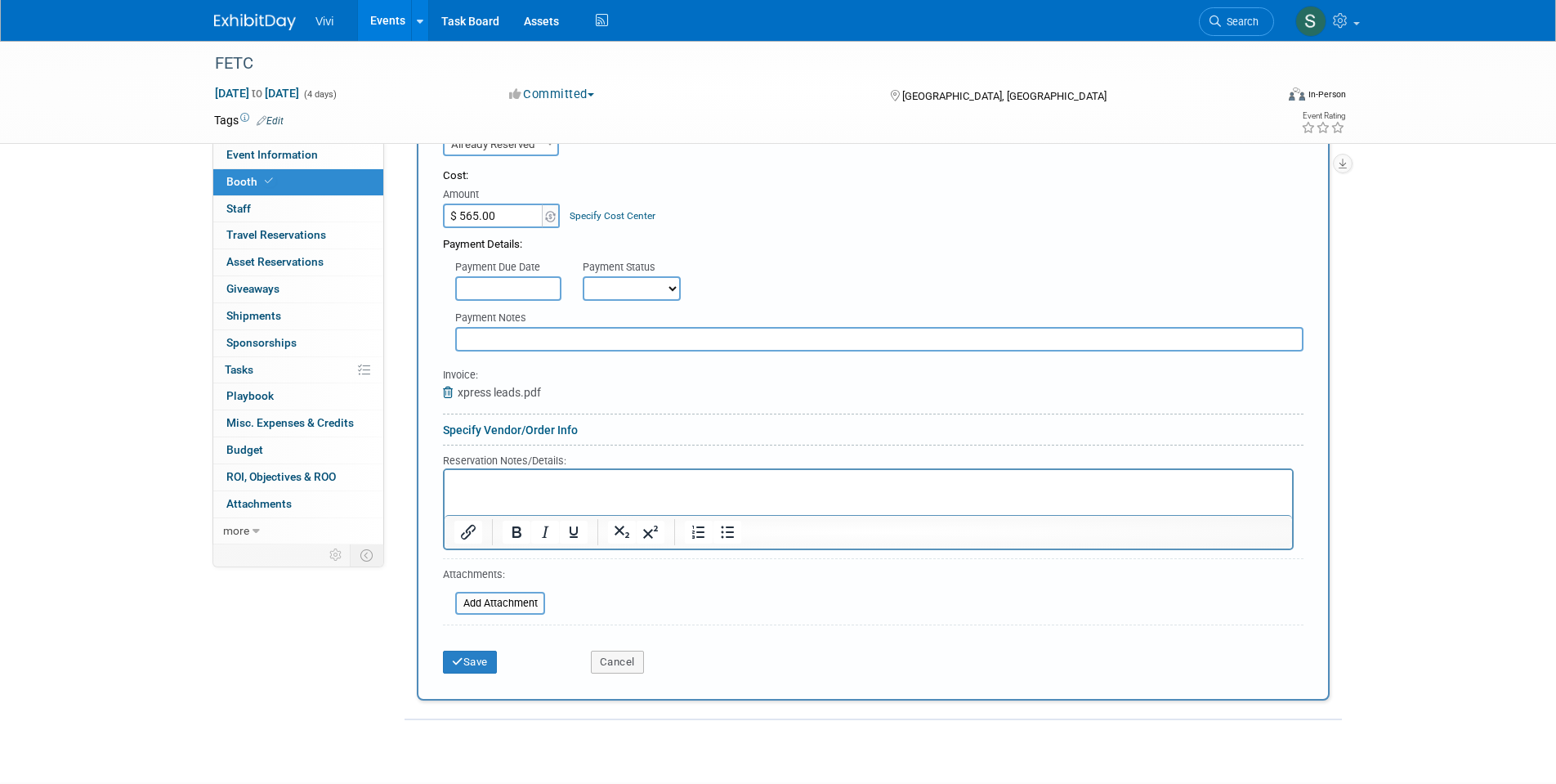
click at [502, 451] on div "Reservation Notes/Details:" at bounding box center [869, 459] width 851 height 16
click at [507, 481] on p "Rich Text Area. Press ALT-0 for help." at bounding box center [869, 484] width 829 height 15
click at [678, 483] on p "1x XPress Connect 3 App Package (Bundle)" at bounding box center [869, 484] width 829 height 15
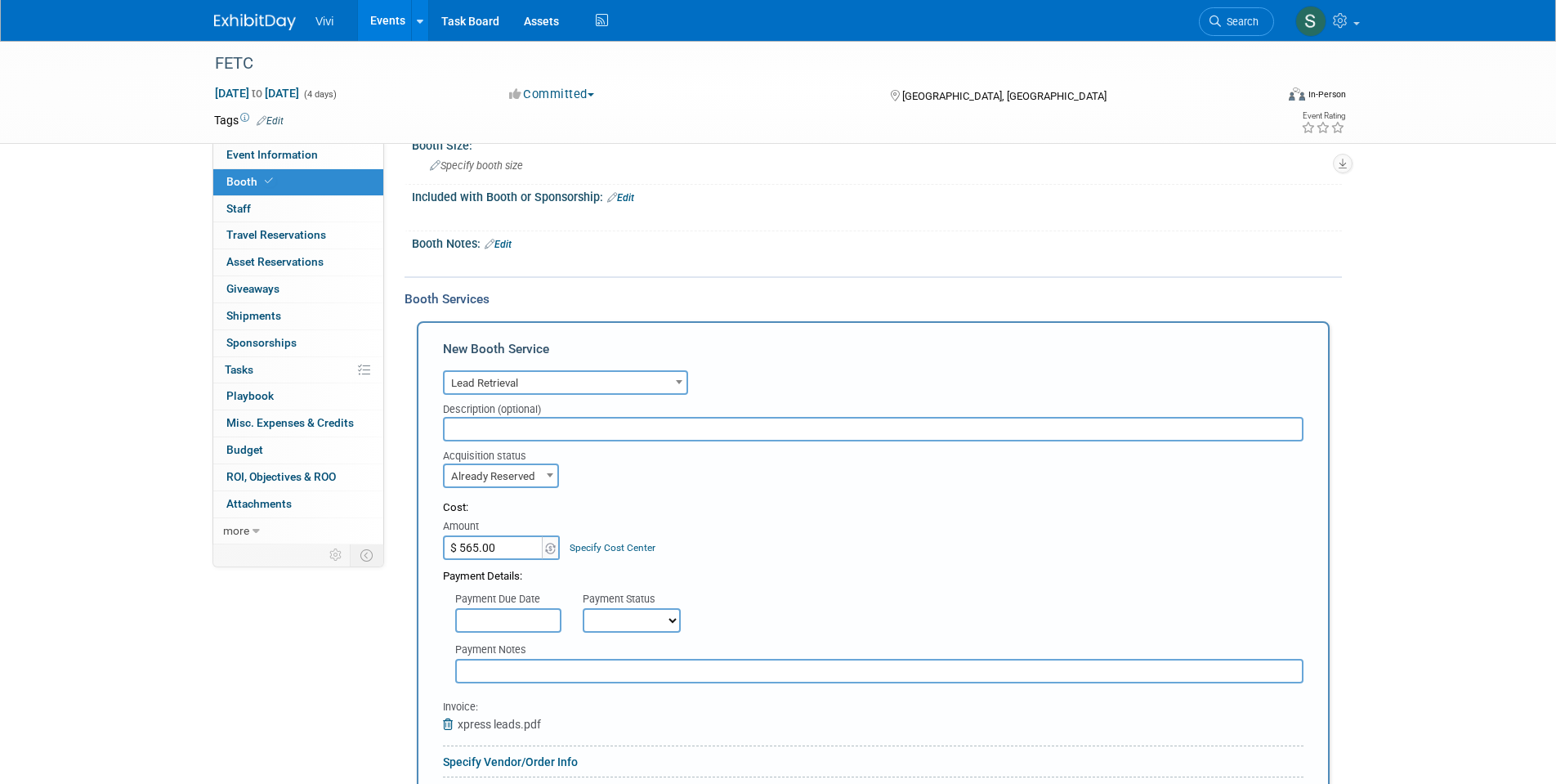
scroll to position [146, 1]
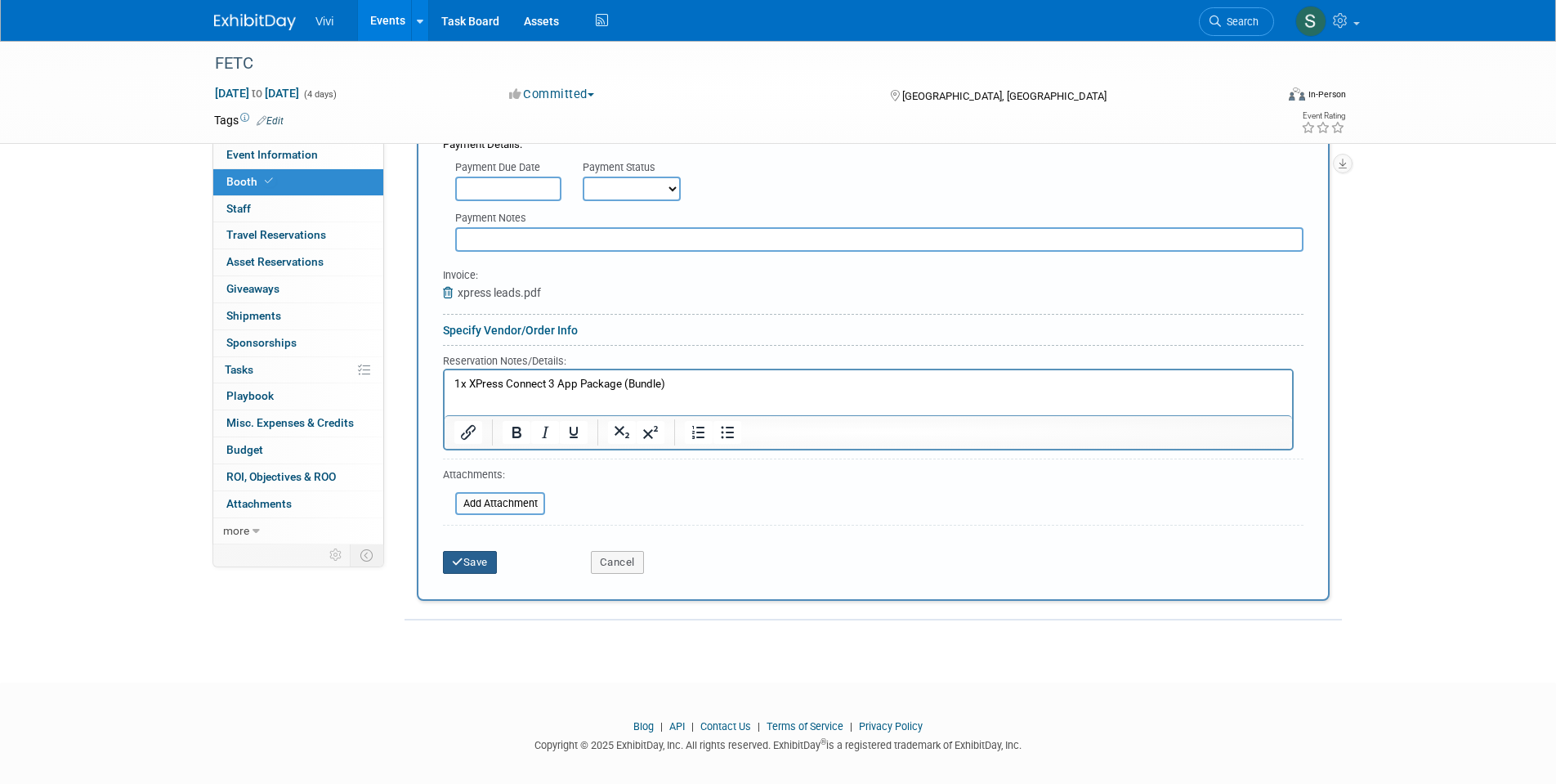
click at [478, 551] on button "Save" at bounding box center [470, 563] width 54 height 23
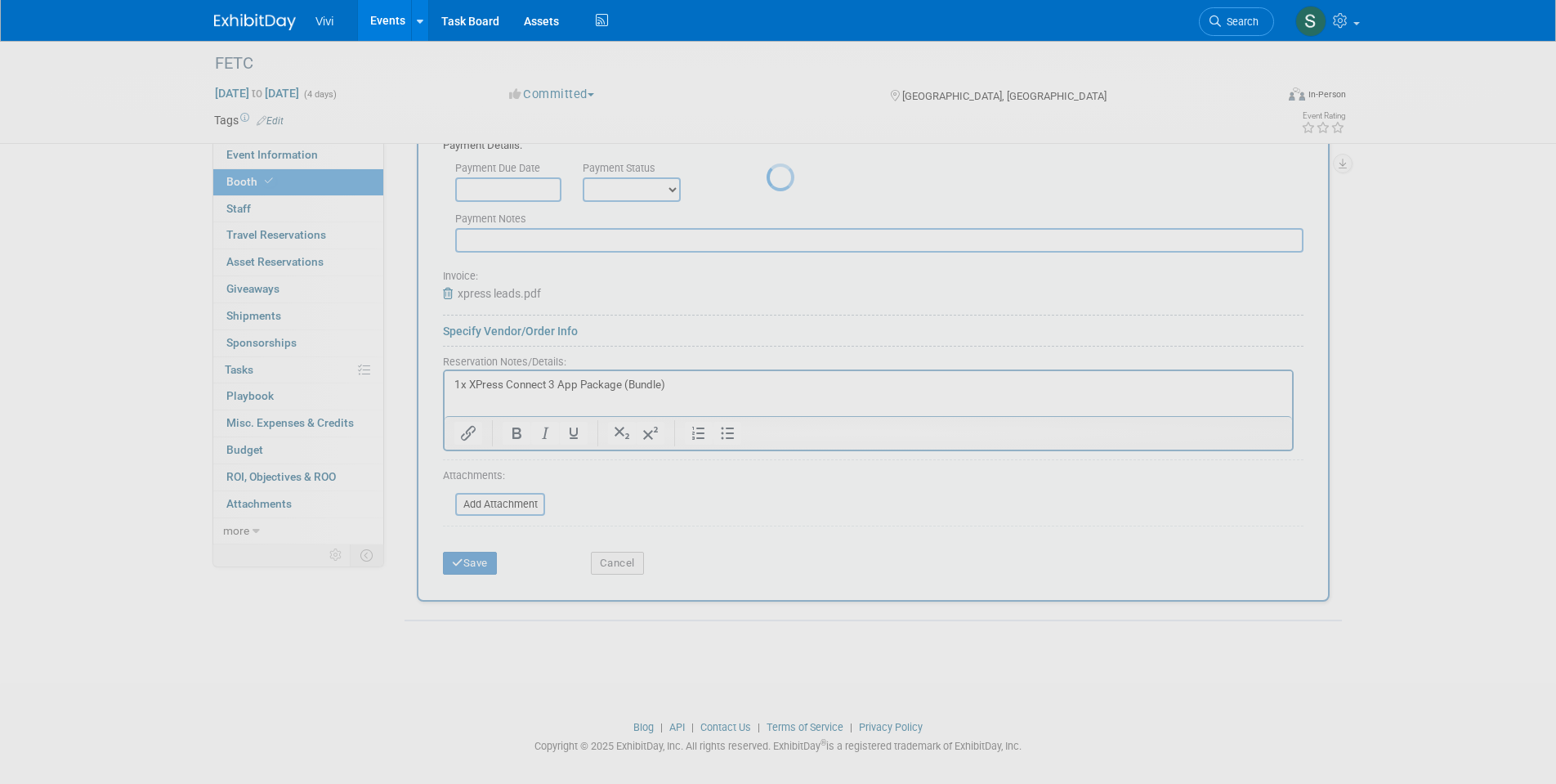
scroll to position [12, 0]
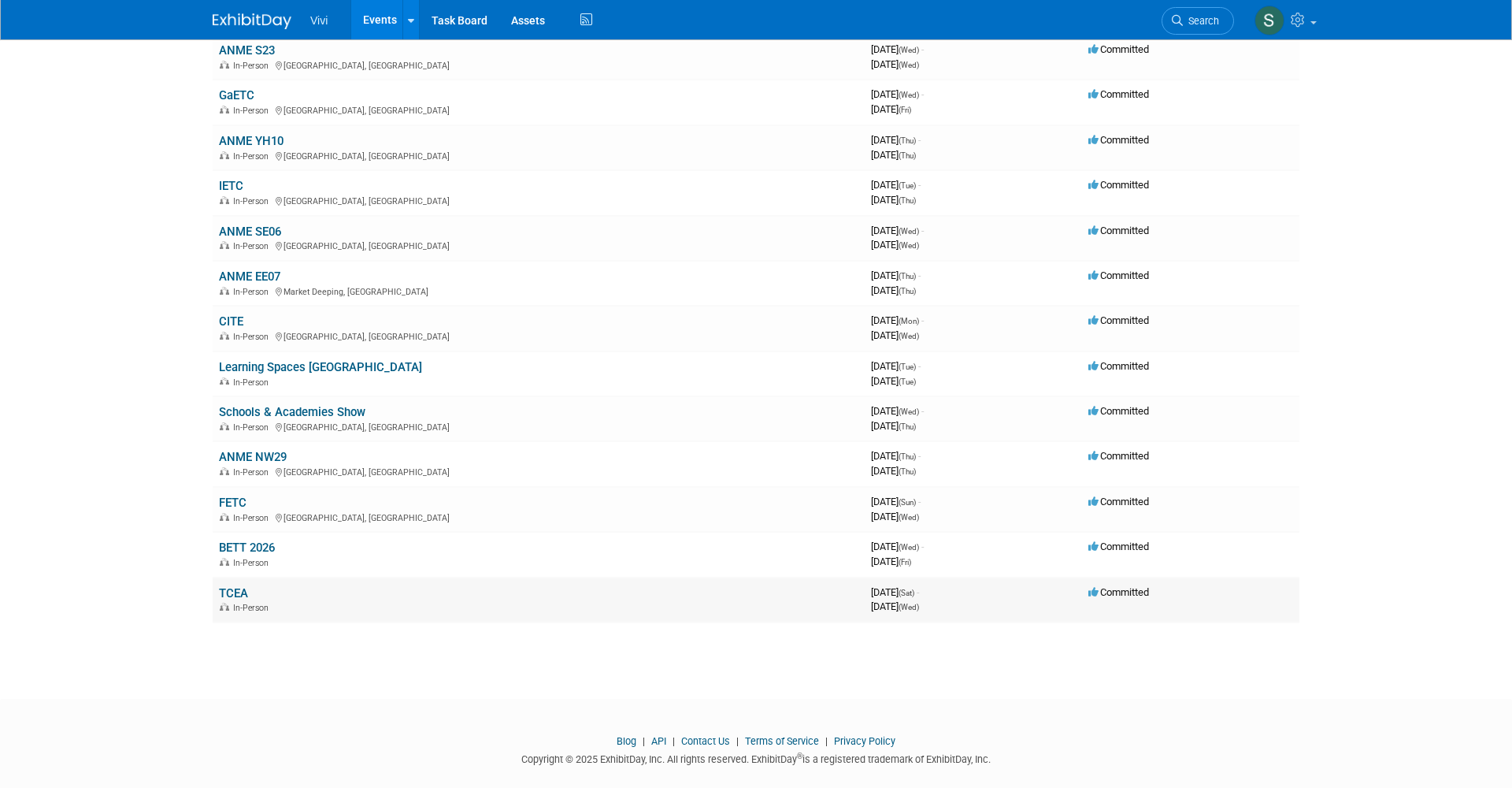
scroll to position [406, 0]
click at [235, 496] on link "FETC" at bounding box center [233, 503] width 28 height 14
